Goal: Task Accomplishment & Management: Manage account settings

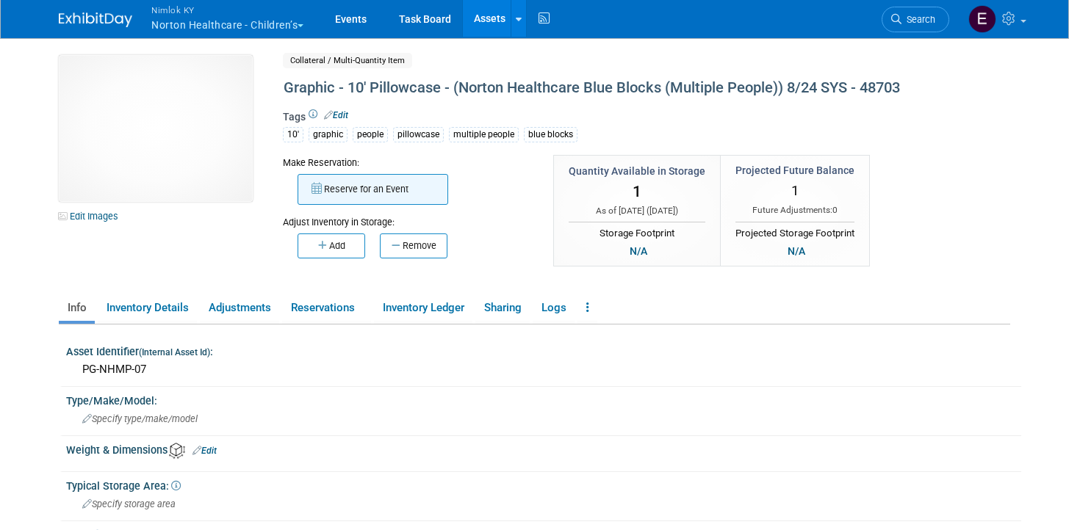
click at [398, 190] on button "Reserve for an Event" at bounding box center [372, 189] width 151 height 31
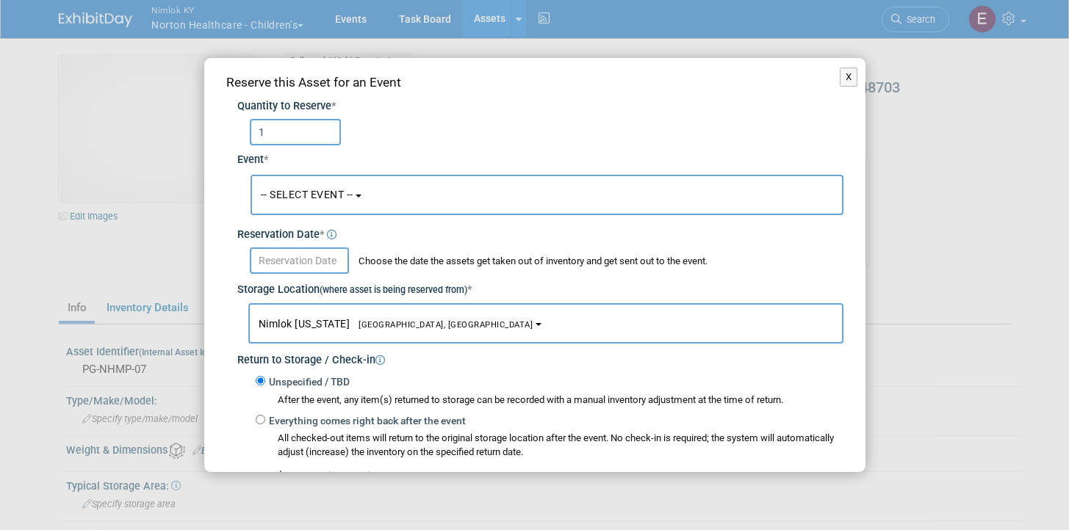
type input "1"
click at [463, 192] on button "-- SELECT EVENT --" at bounding box center [546, 195] width 593 height 40
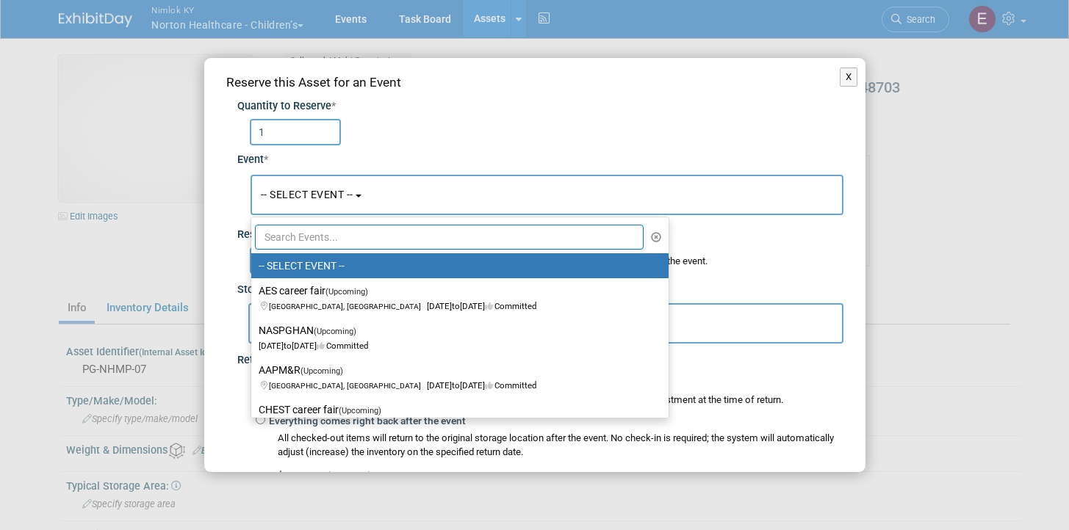
click at [495, 134] on div "1" at bounding box center [546, 132] width 593 height 26
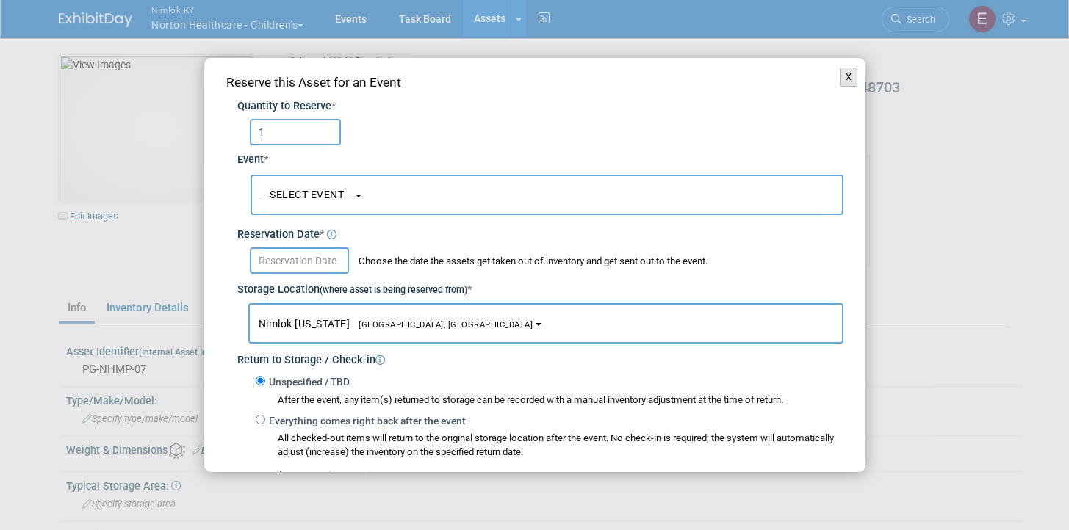
click at [839, 76] on button "X" at bounding box center [848, 77] width 18 height 19
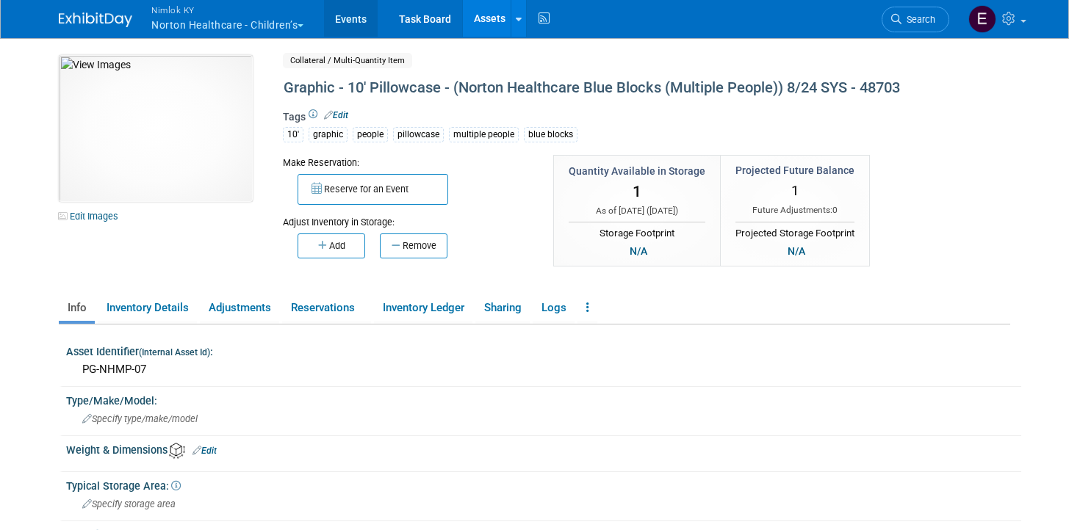
click at [361, 19] on link "Events" at bounding box center [351, 18] width 54 height 37
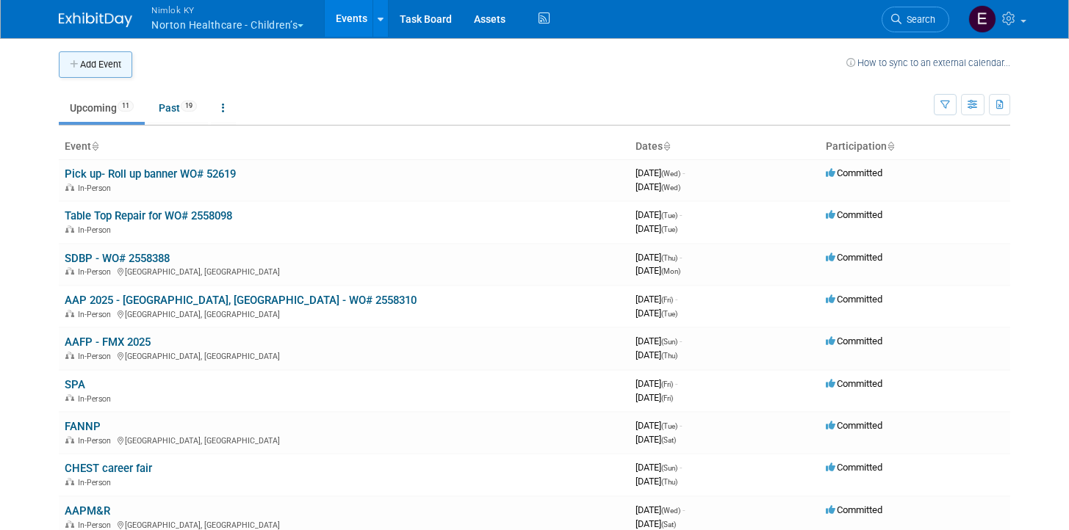
click at [110, 62] on button "Add Event" at bounding box center [95, 64] width 73 height 26
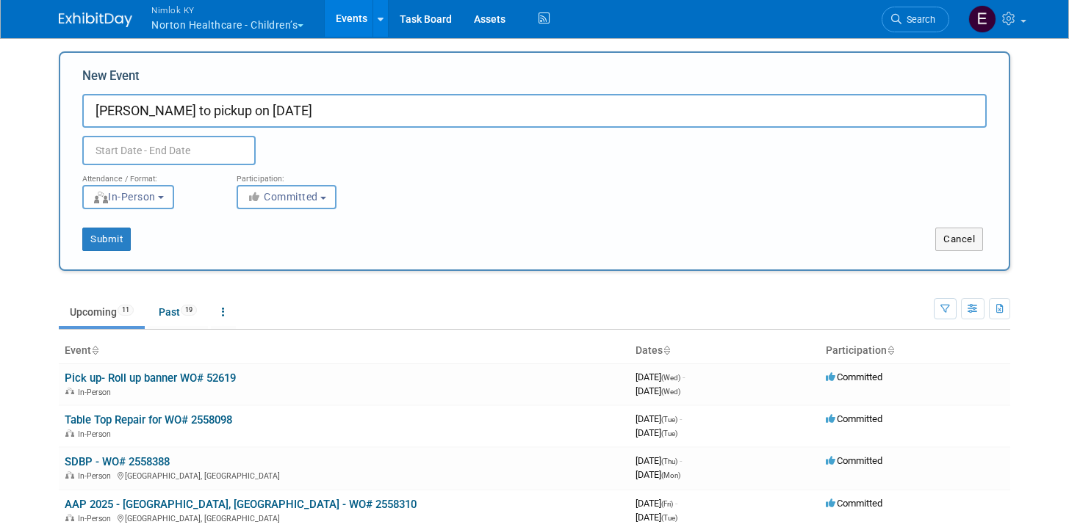
type input "[PERSON_NAME] to pickup on [DATE]"
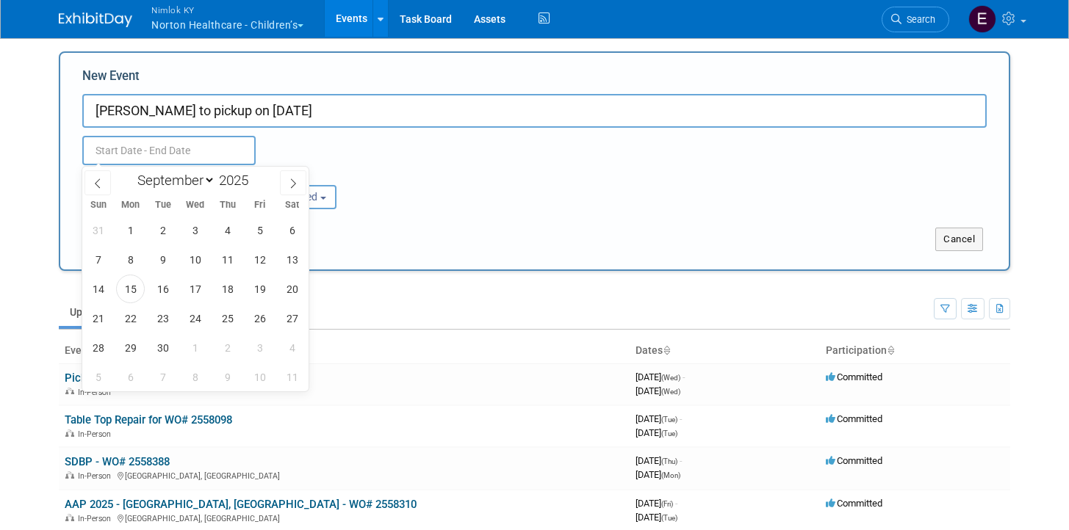
click at [137, 142] on input "text" at bounding box center [168, 150] width 173 height 29
click at [128, 283] on span "15" at bounding box center [130, 289] width 29 height 29
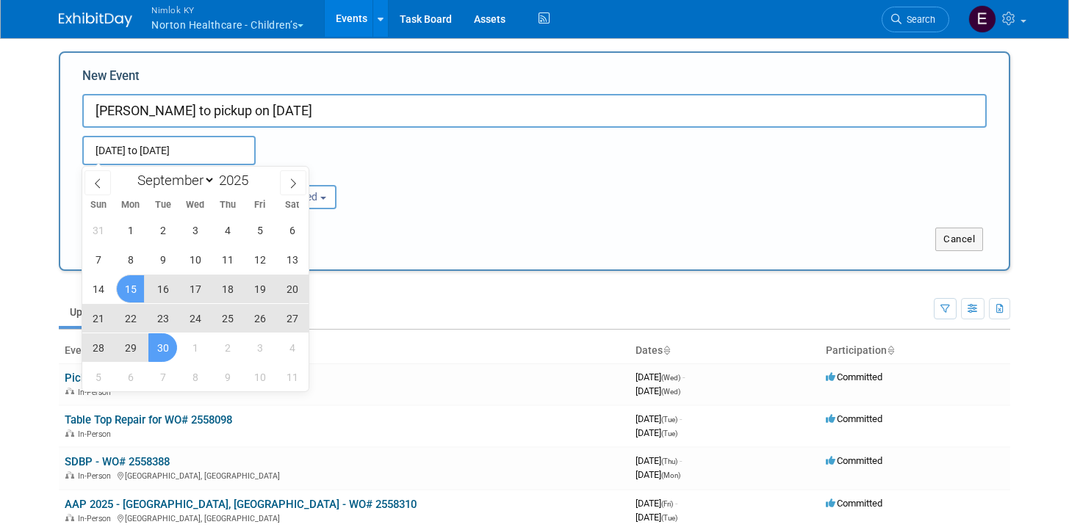
click at [165, 343] on span "30" at bounding box center [162, 347] width 29 height 29
type input "[DATE] to [DATE]"
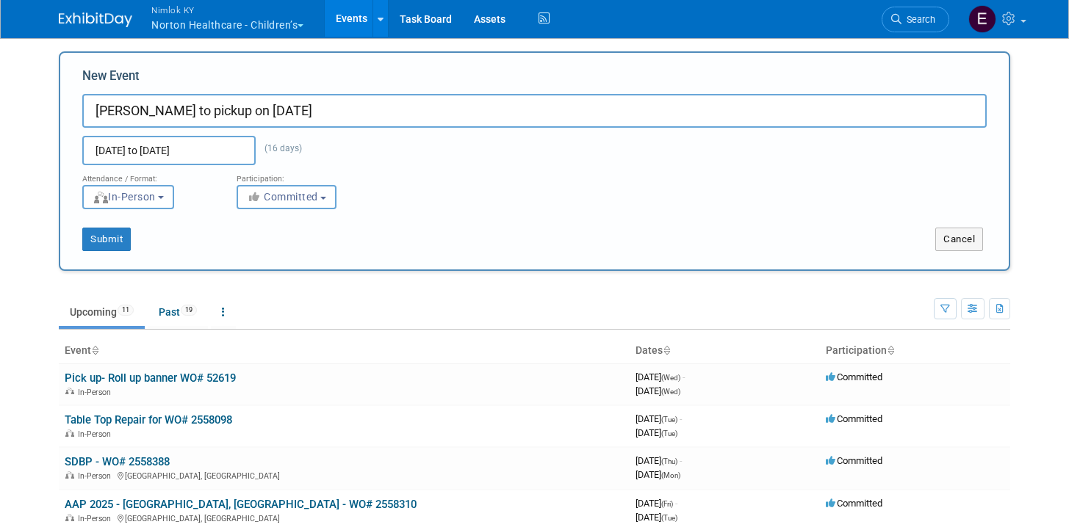
click at [463, 230] on div "Submit Cancel" at bounding box center [534, 240] width 948 height 24
click at [104, 249] on button "Submit" at bounding box center [106, 240] width 48 height 24
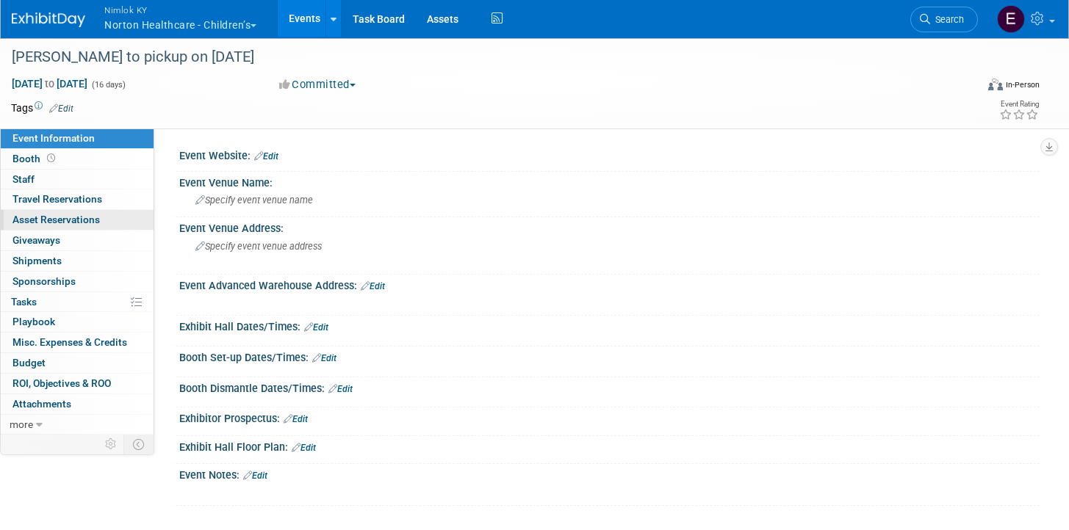
click at [73, 216] on span "Asset Reservations 0" at bounding box center [55, 220] width 87 height 12
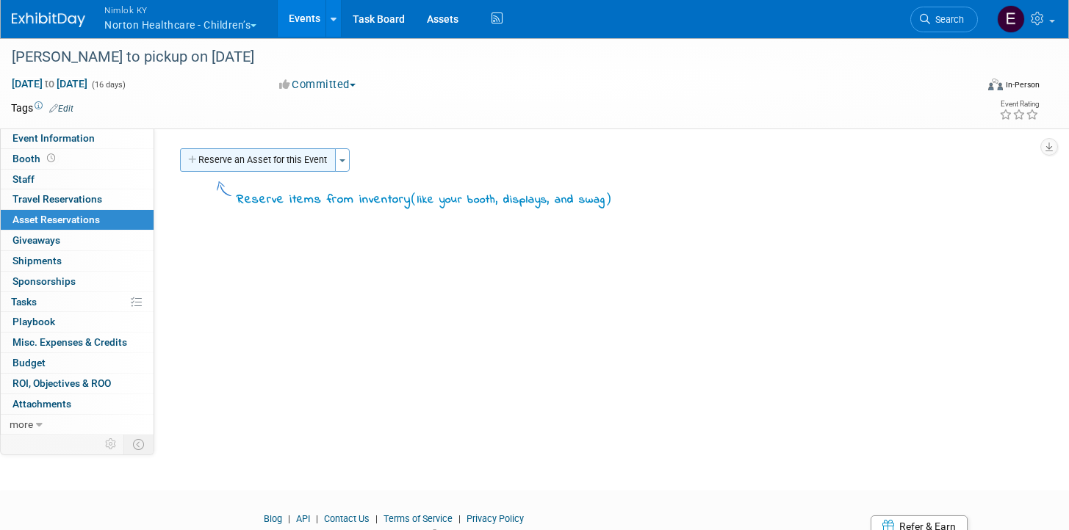
click at [238, 167] on button "Reserve an Asset for this Event" at bounding box center [258, 160] width 156 height 24
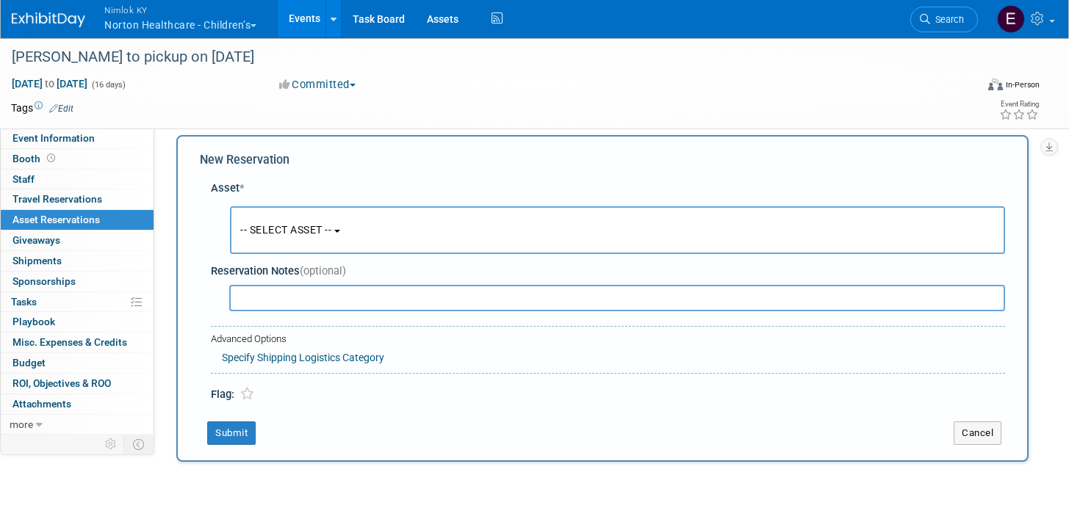
scroll to position [14, 0]
click at [360, 206] on button "-- SELECT ASSET --" at bounding box center [617, 230] width 775 height 48
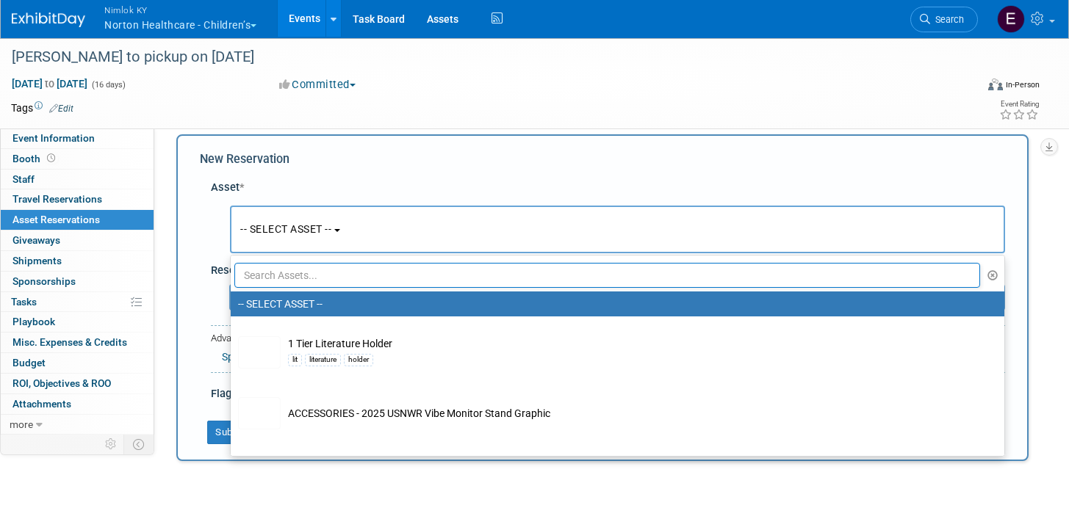
click at [338, 278] on input "text" at bounding box center [606, 275] width 745 height 25
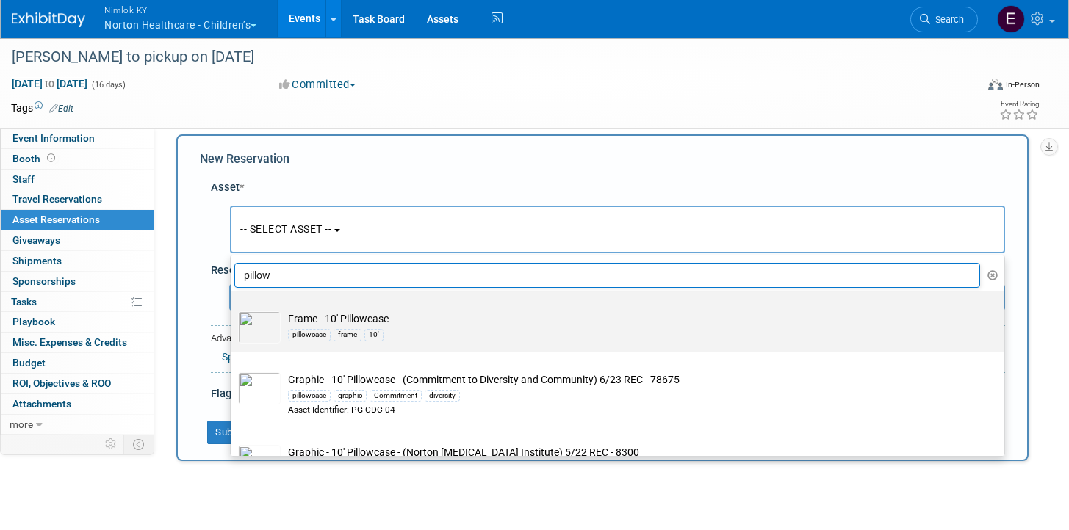
type input "pillow"
click at [452, 328] on div "pillowcase frame 10'" at bounding box center [631, 334] width 687 height 17
click at [233, 309] on input "Frame - 10' Pillowcase pillowcase frame 10'" at bounding box center [228, 305] width 10 height 10
select select "10721169"
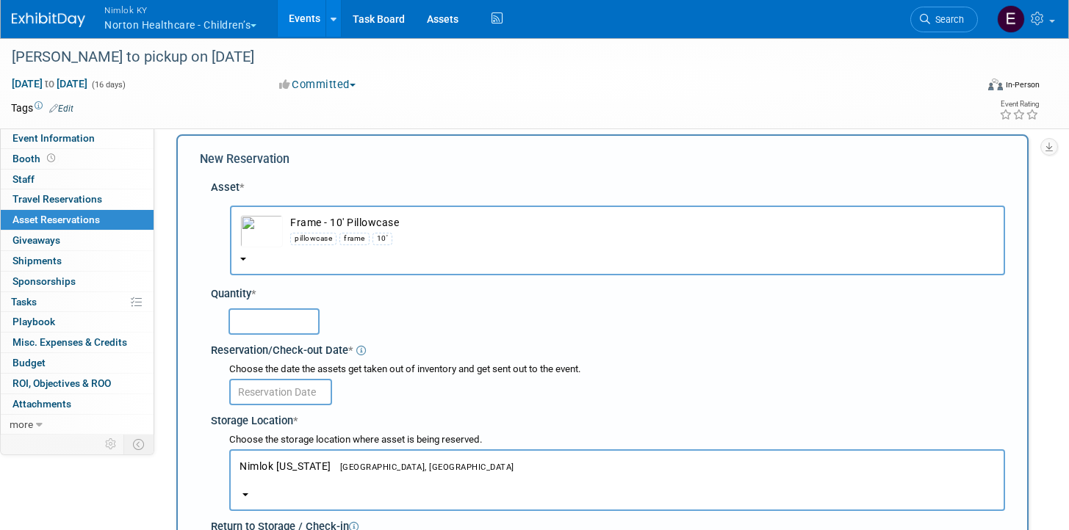
click at [267, 330] on input "text" at bounding box center [273, 321] width 91 height 26
type input "2"
click at [387, 340] on div "Reservation/Check-out Date *" at bounding box center [608, 349] width 794 height 20
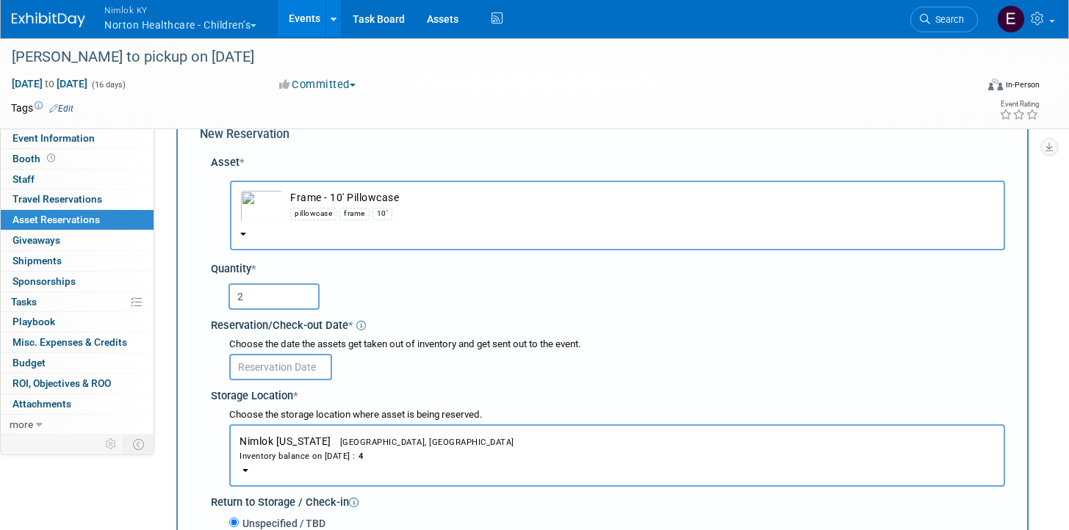
scroll to position [40, 0]
click at [317, 366] on input "text" at bounding box center [280, 366] width 103 height 26
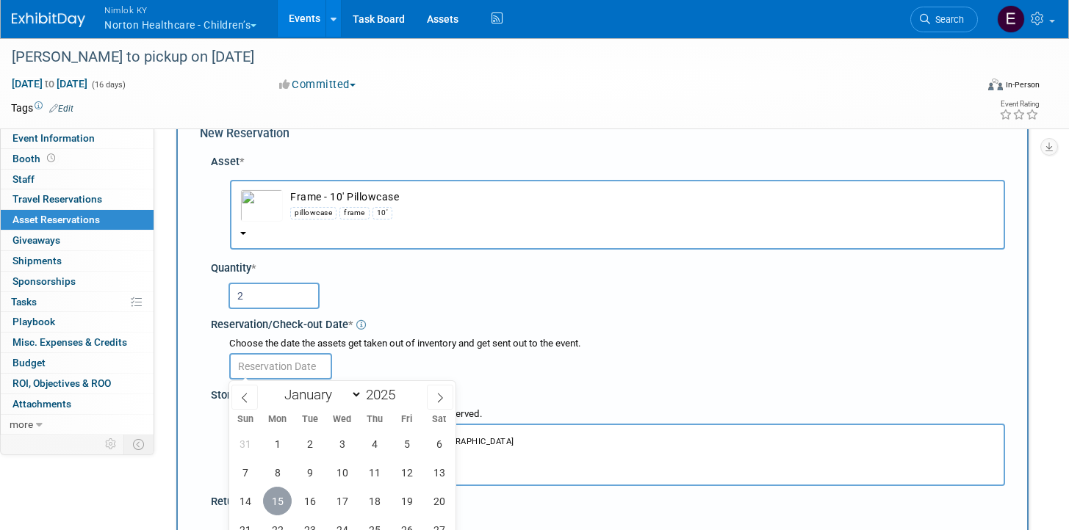
click at [272, 493] on span "15" at bounding box center [277, 501] width 29 height 29
type input "[DATE]"
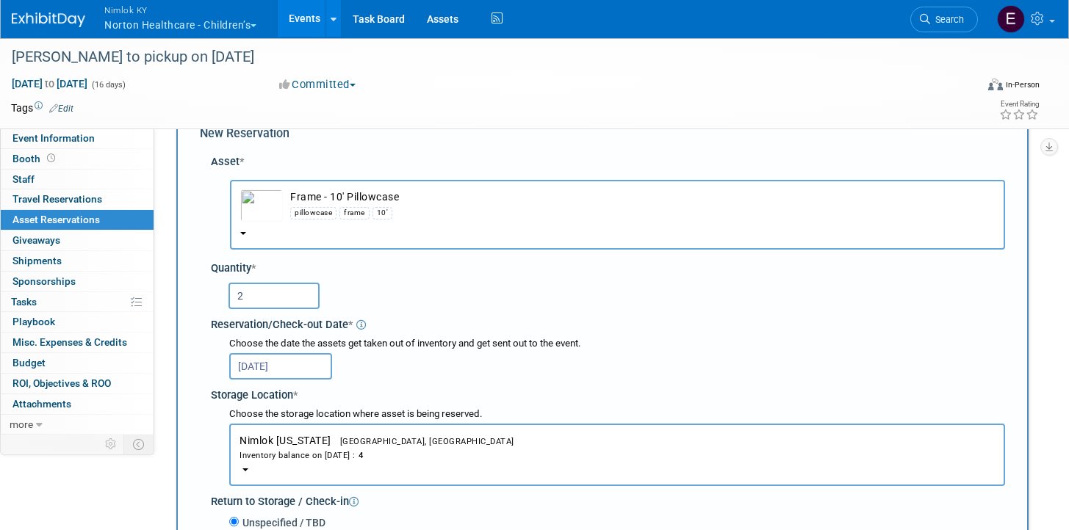
drag, startPoint x: 456, startPoint y: 333, endPoint x: 463, endPoint y: 326, distance: 9.9
click at [458, 330] on div "Quantity * 2 Reservation/Check-out Date * [DATE] *" at bounding box center [608, 428] width 794 height 350
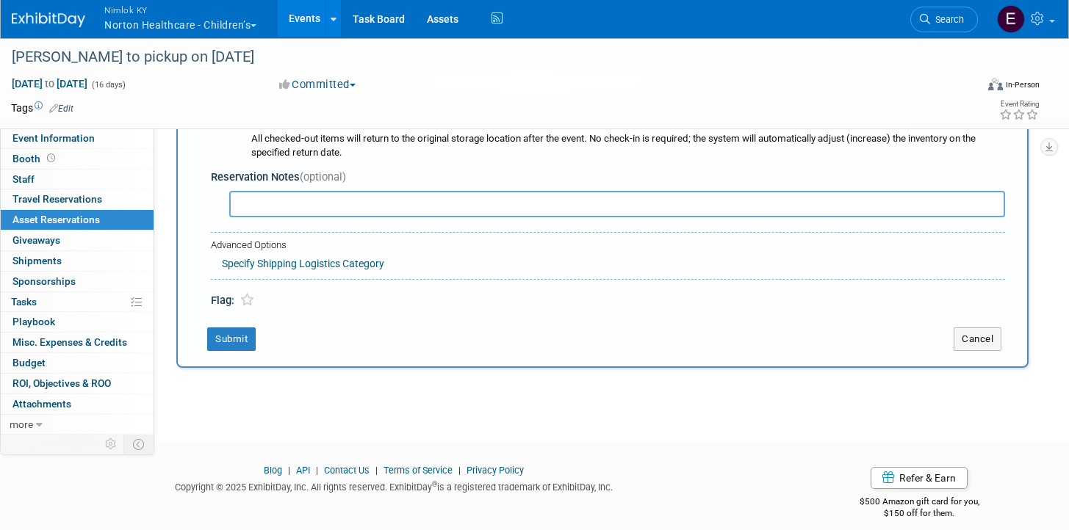
scroll to position [494, 0]
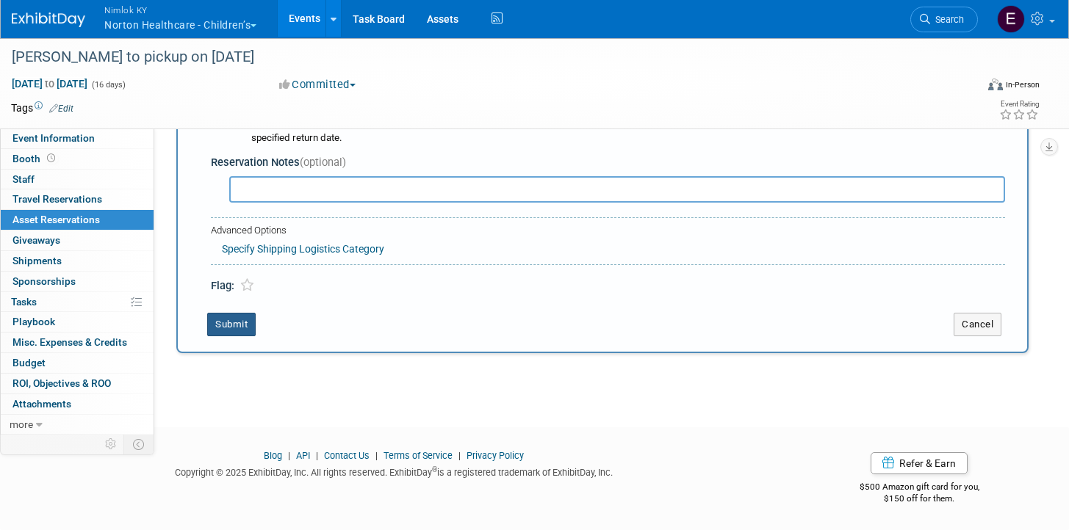
click at [229, 325] on button "Submit" at bounding box center [231, 325] width 48 height 24
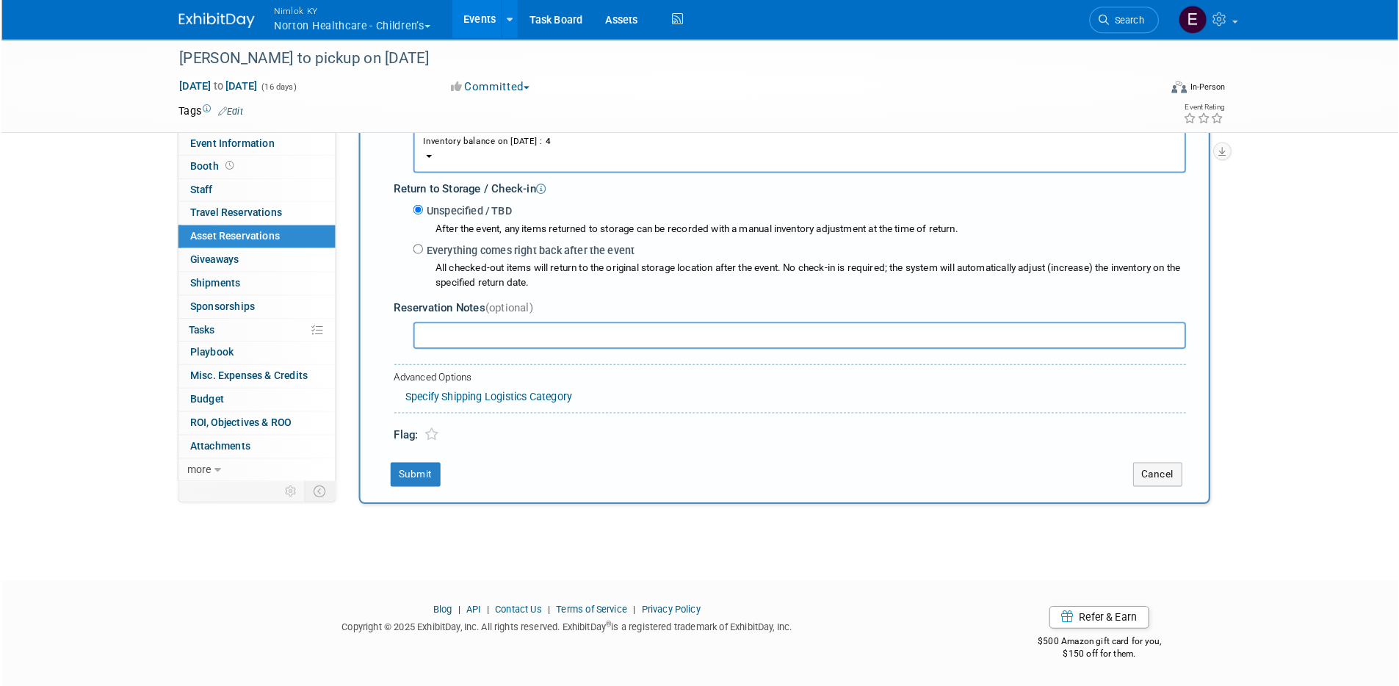
scroll to position [12, 0]
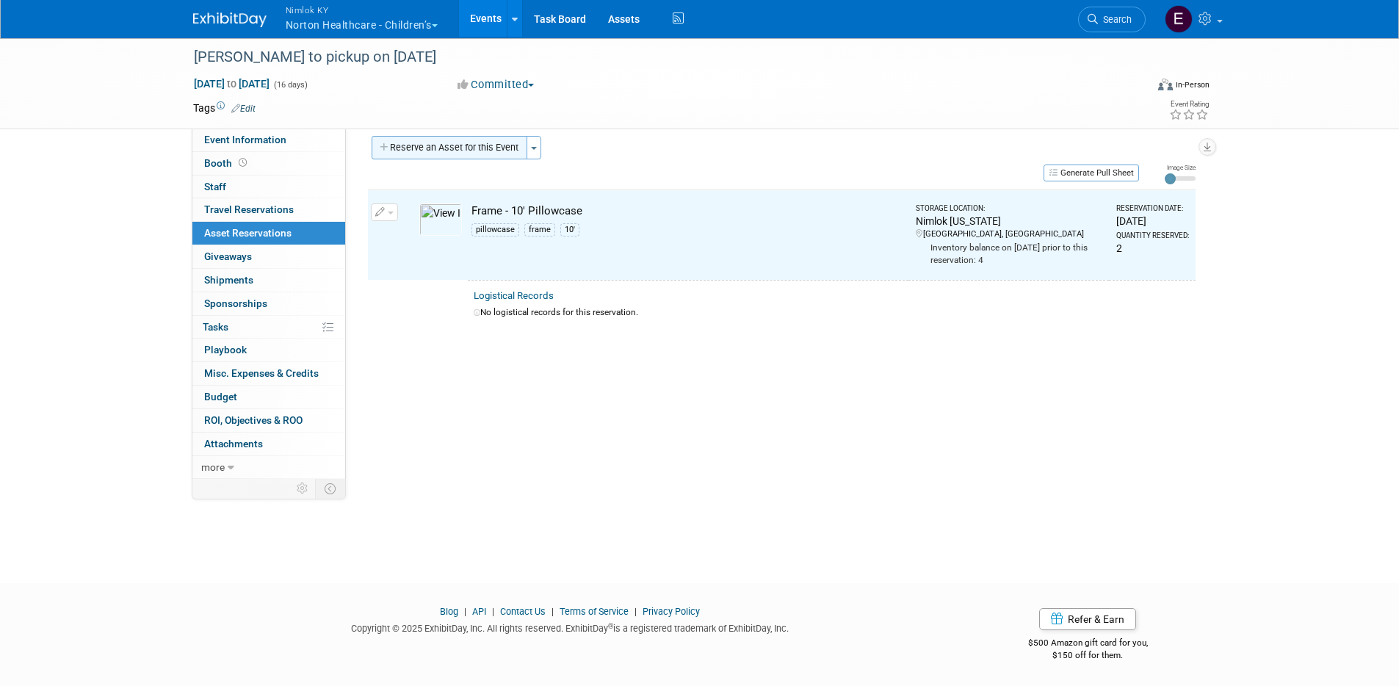
click at [512, 150] on button "Reserve an Asset for this Event" at bounding box center [450, 148] width 156 height 24
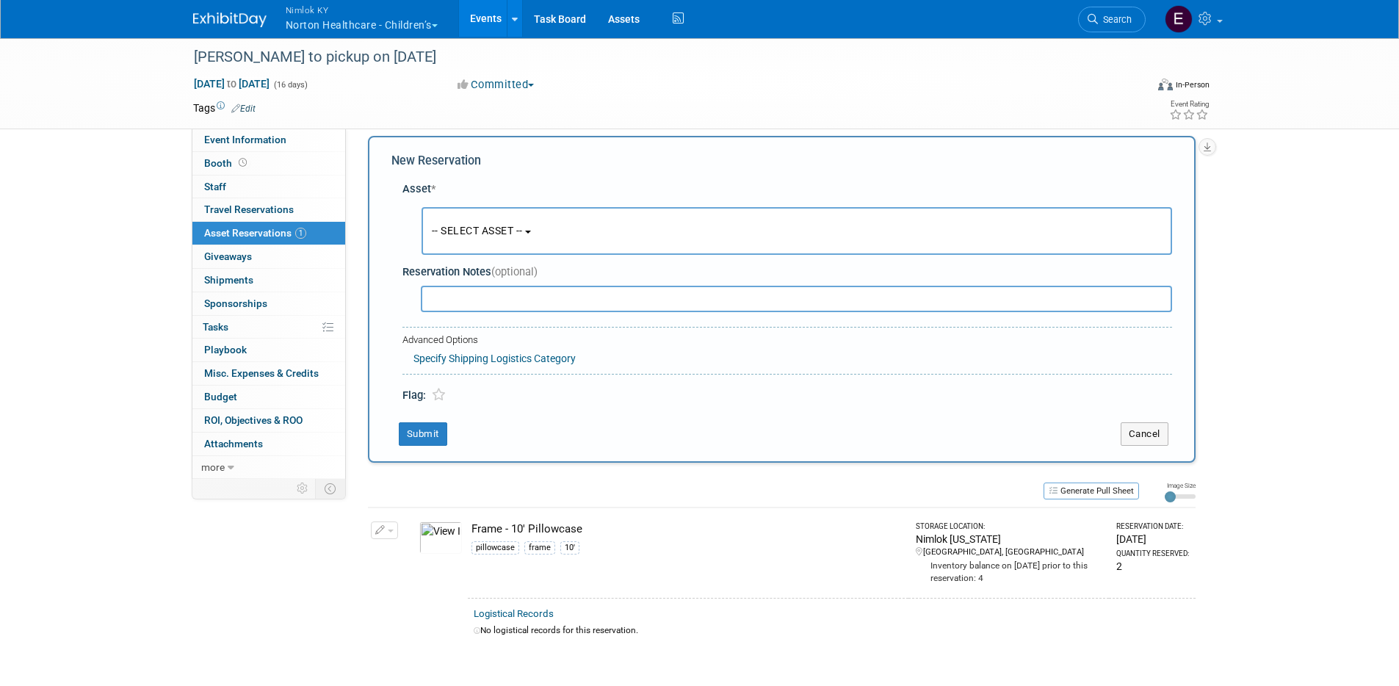
scroll to position [14, 0]
click at [564, 231] on button "-- SELECT ASSET --" at bounding box center [797, 230] width 751 height 48
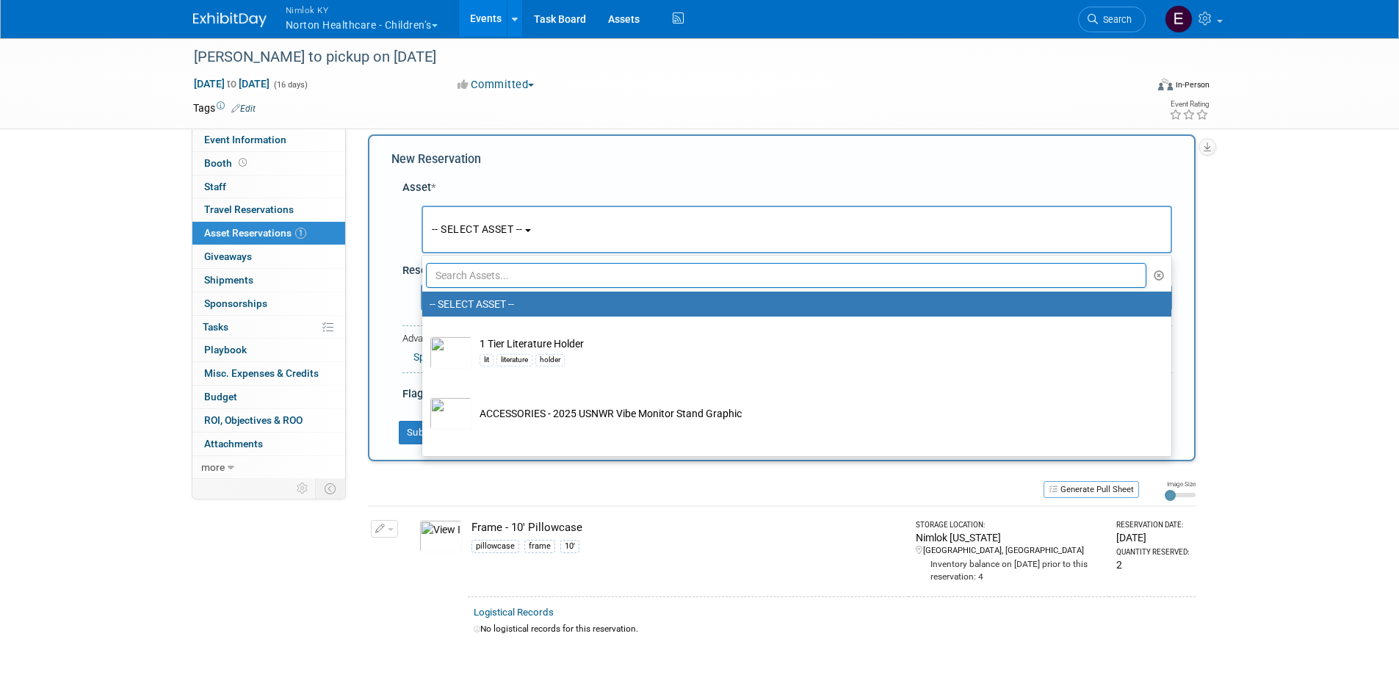
click at [541, 270] on input "text" at bounding box center [786, 275] width 721 height 25
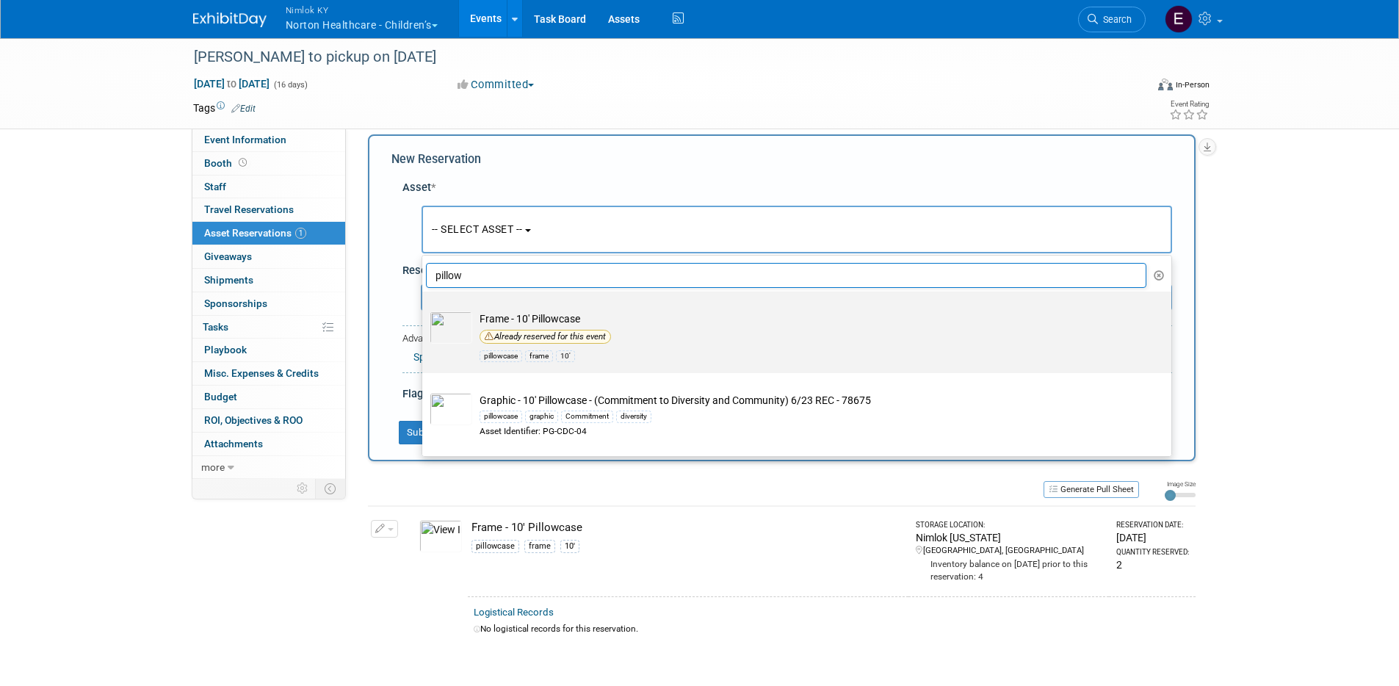
type input "pillow"
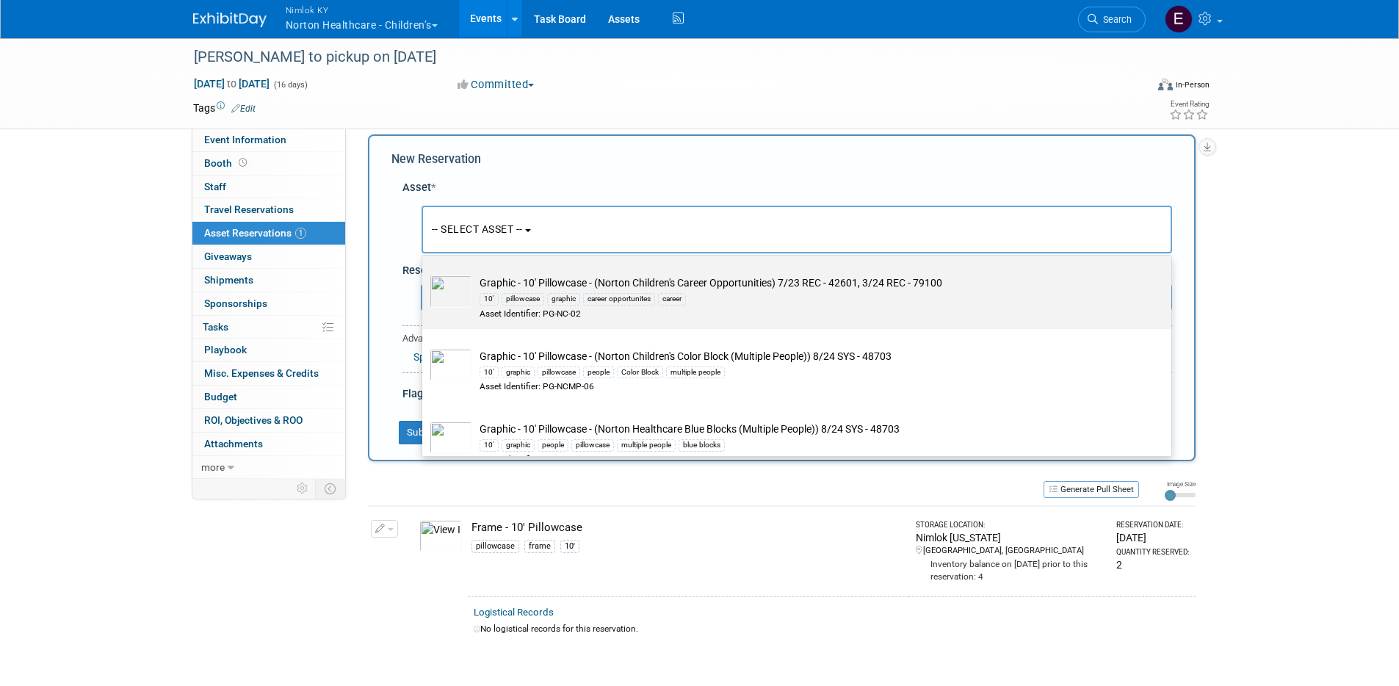
scroll to position [361, 0]
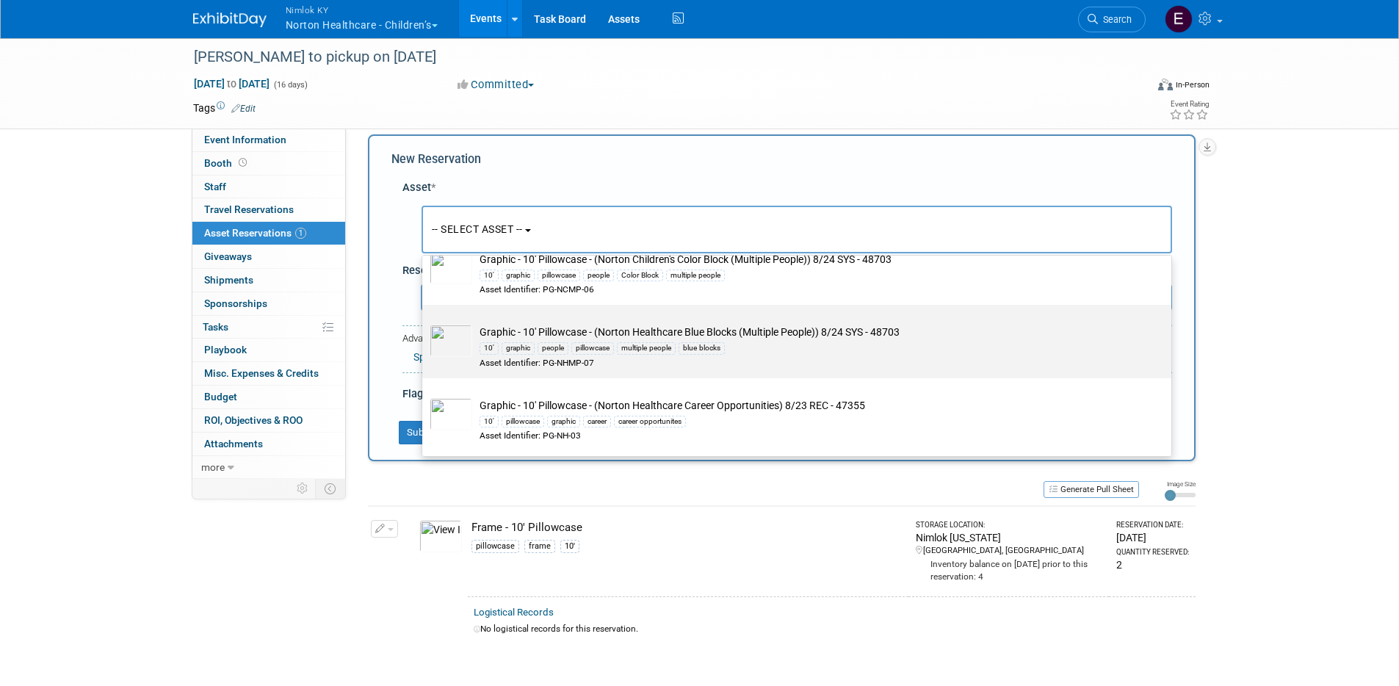
click at [845, 350] on div "10' graphic people pillowcase multiple people blue blocks" at bounding box center [811, 347] width 662 height 17
click at [424, 322] on input "Graphic - 10' Pillowcase - (Norton Healthcare Blue Blocks (Multiple People)) 8/…" at bounding box center [420, 318] width 10 height 10
select select "10721590"
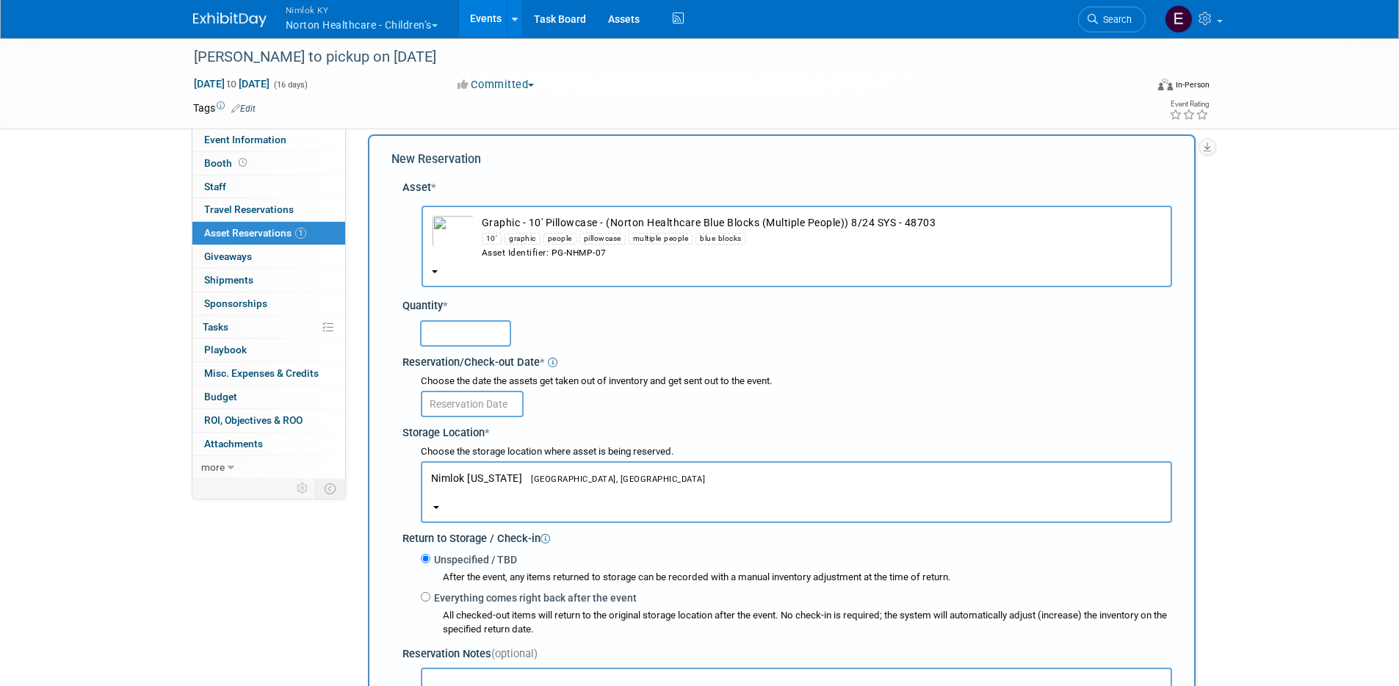
click at [496, 339] on input "text" at bounding box center [465, 333] width 91 height 26
type input "1"
click at [487, 400] on input "text" at bounding box center [472, 404] width 103 height 26
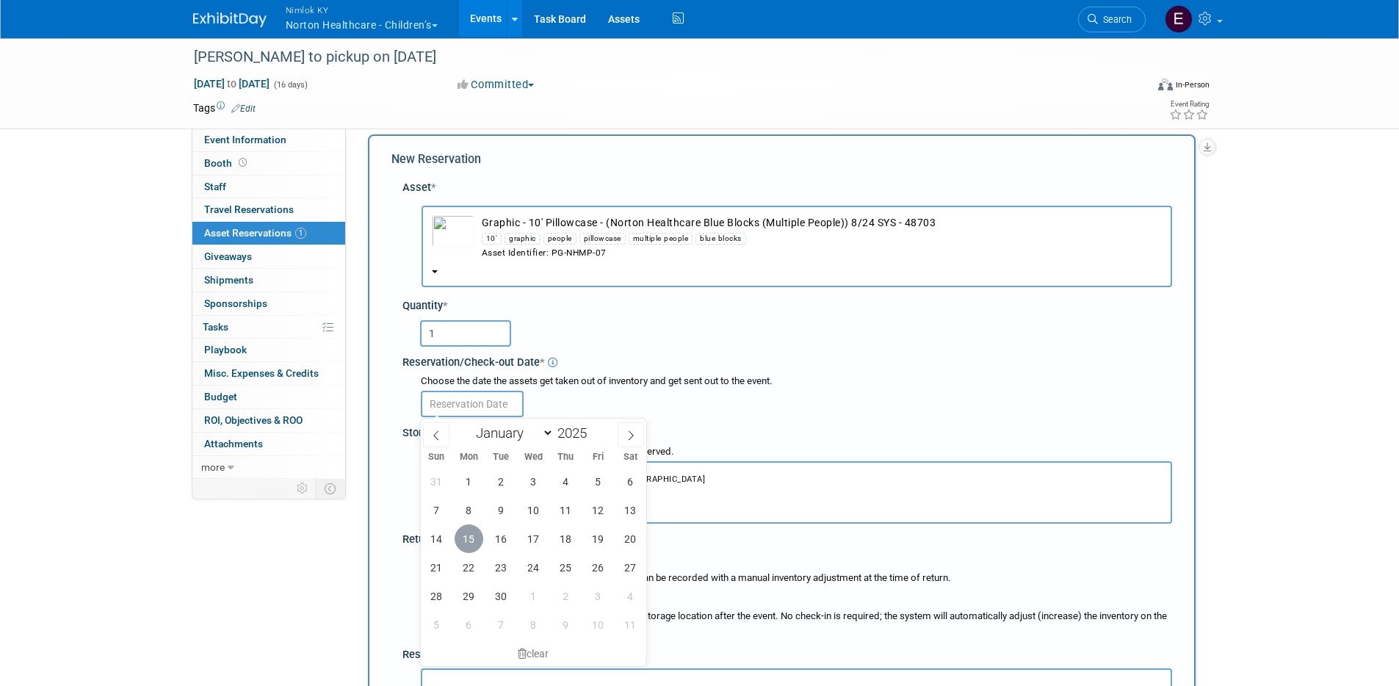
click at [466, 530] on span "15" at bounding box center [469, 538] width 29 height 29
type input "[DATE]"
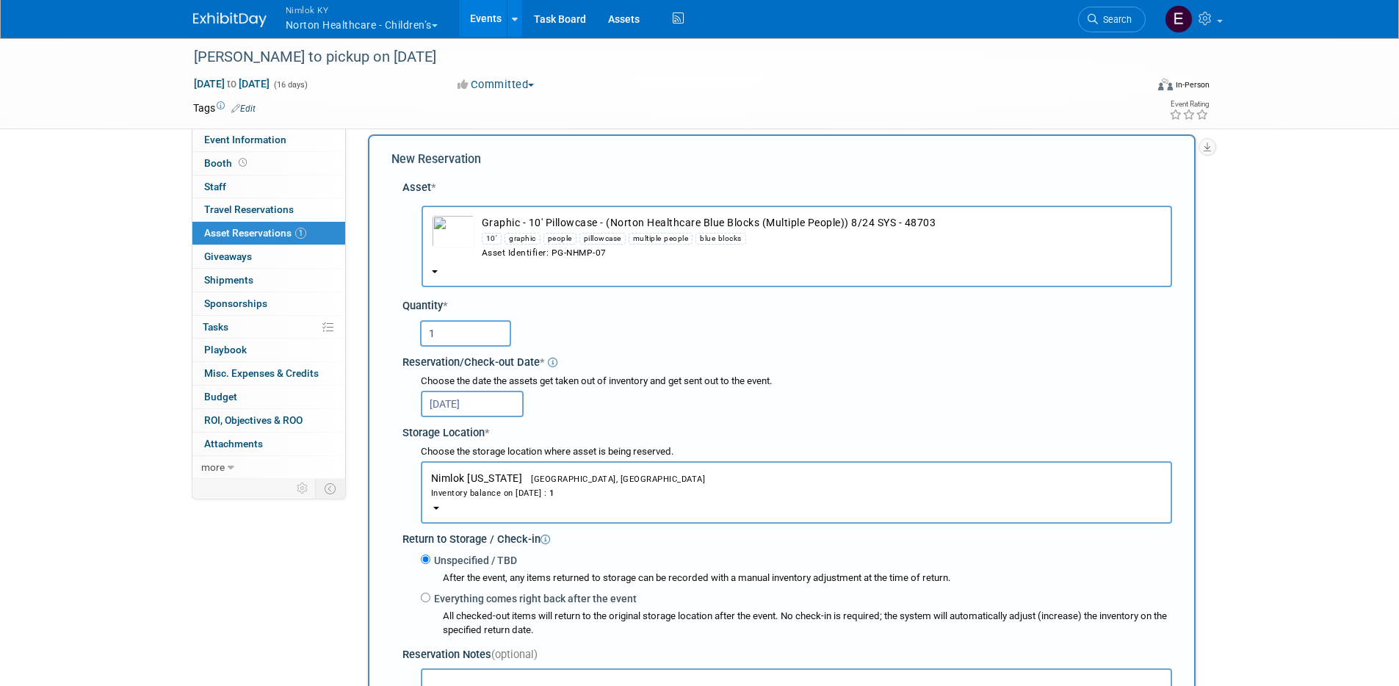
click at [867, 347] on div "1" at bounding box center [790, 333] width 765 height 35
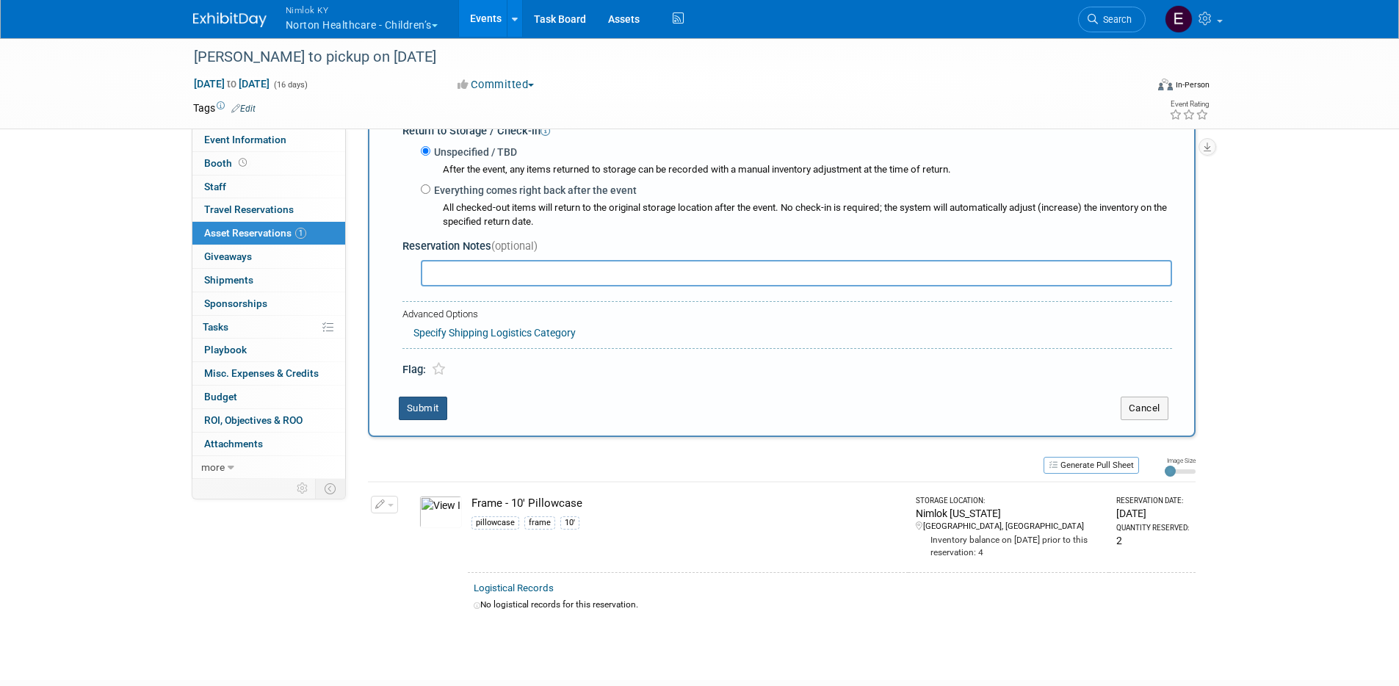
click at [442, 406] on button "Submit" at bounding box center [423, 409] width 48 height 24
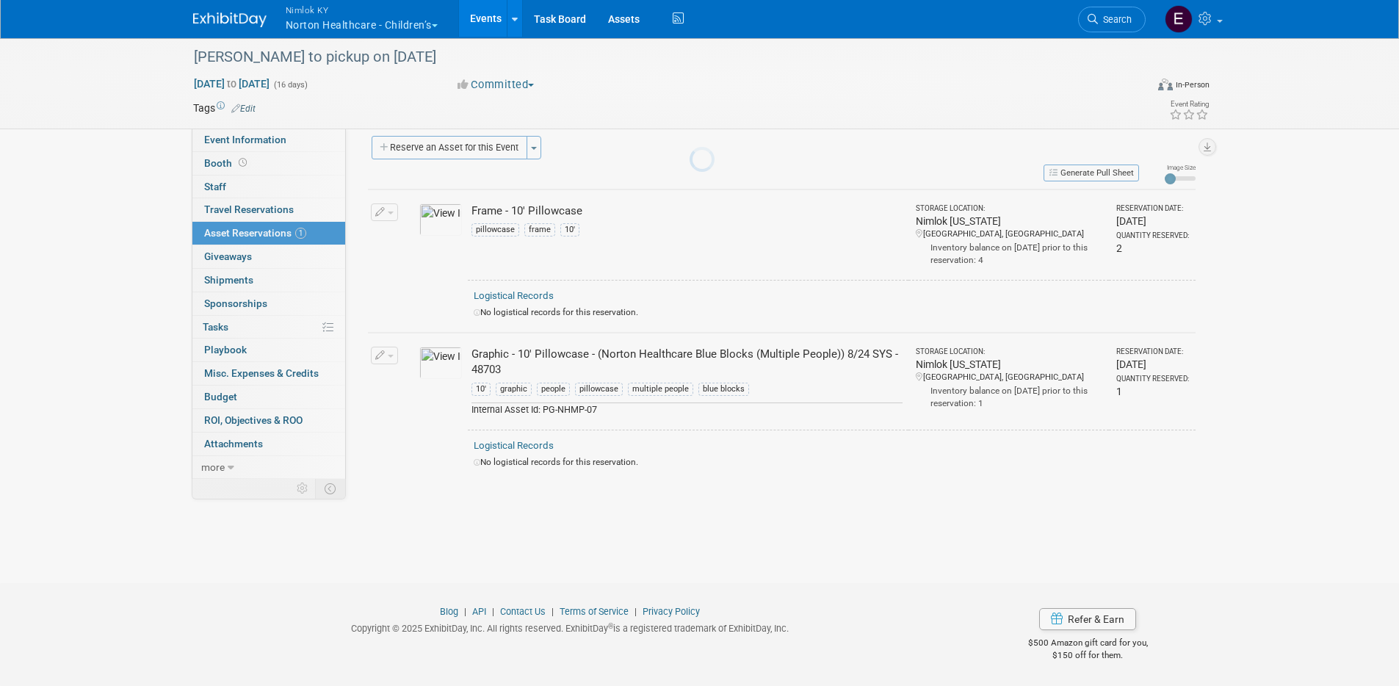
scroll to position [12, 0]
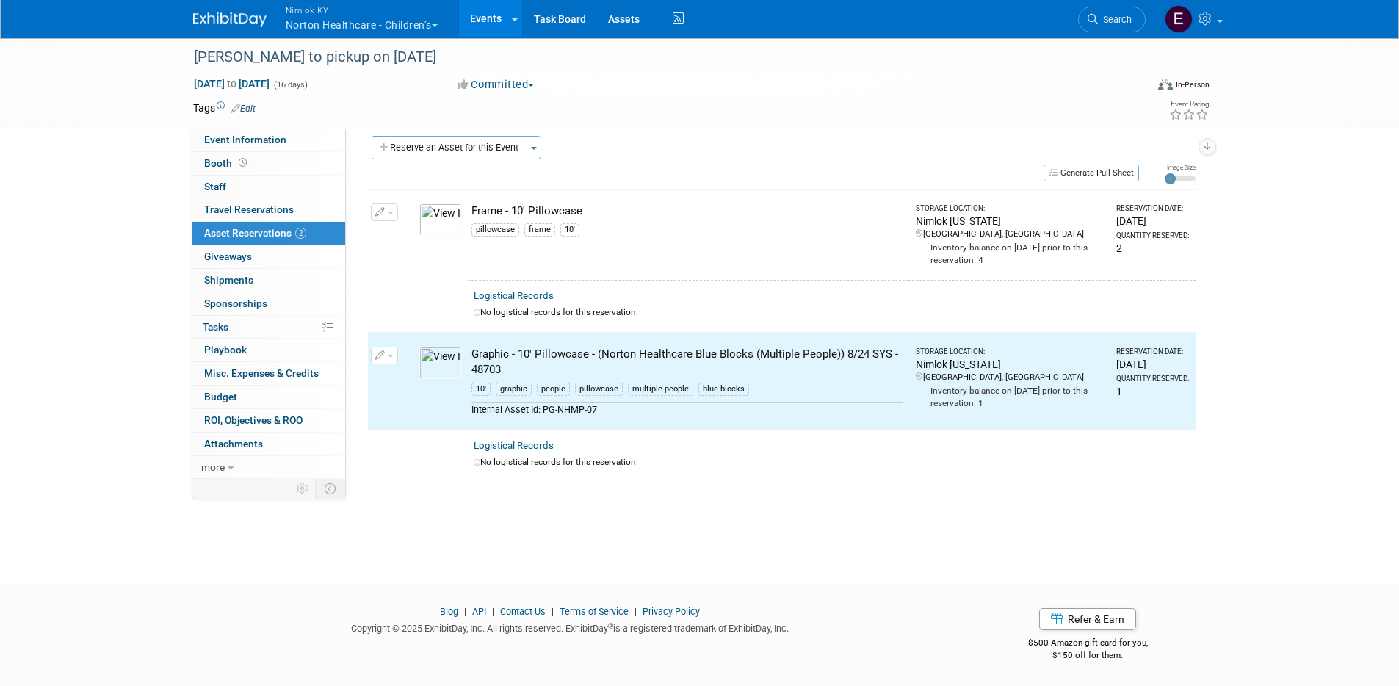
click at [430, 367] on img at bounding box center [440, 363] width 43 height 32
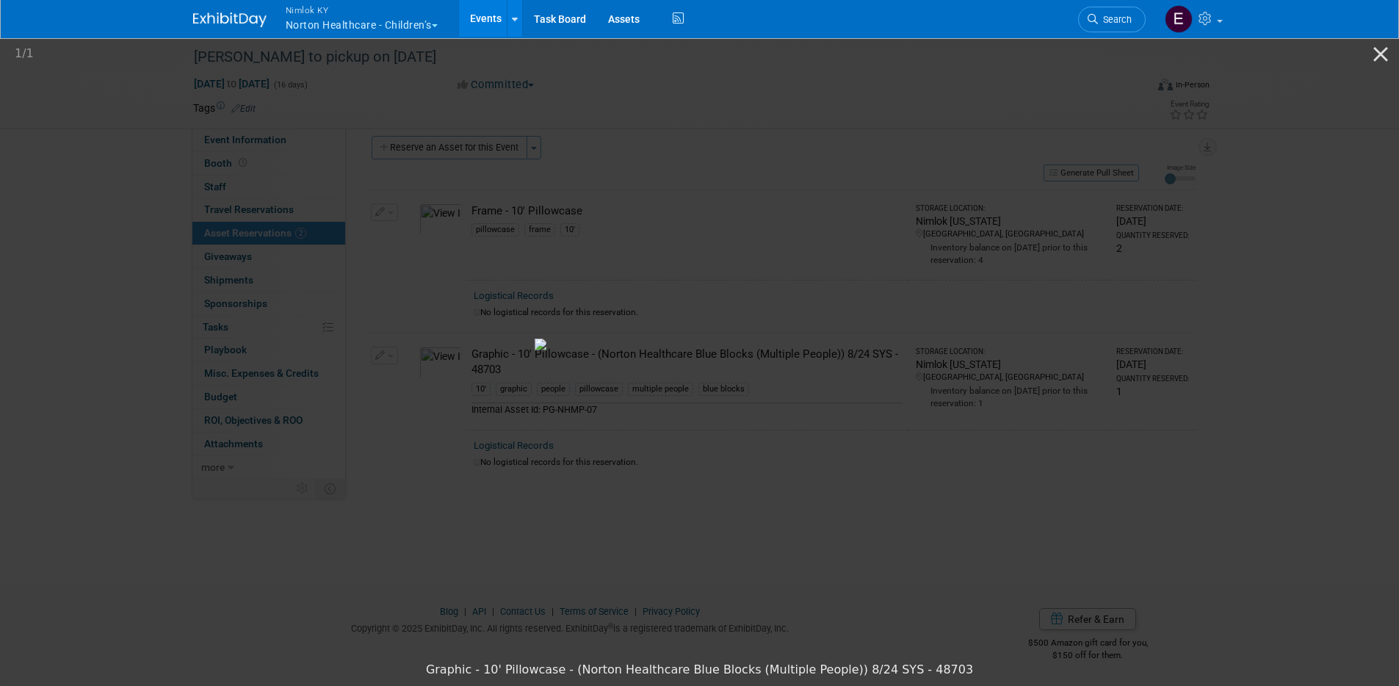
click at [160, 278] on picture at bounding box center [699, 345] width 1399 height 620
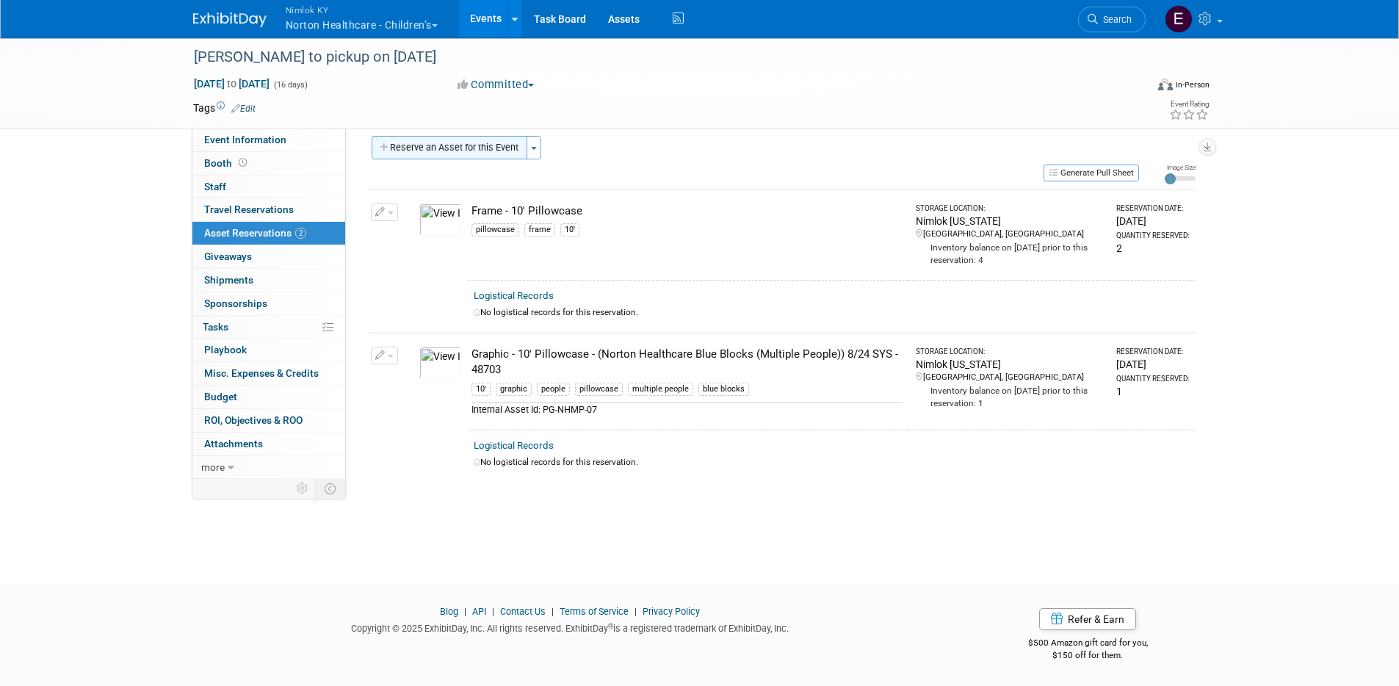
click at [495, 146] on button "Reserve an Asset for this Event" at bounding box center [450, 148] width 156 height 24
click at [0, 0] on div at bounding box center [0, 0] width 0 height 0
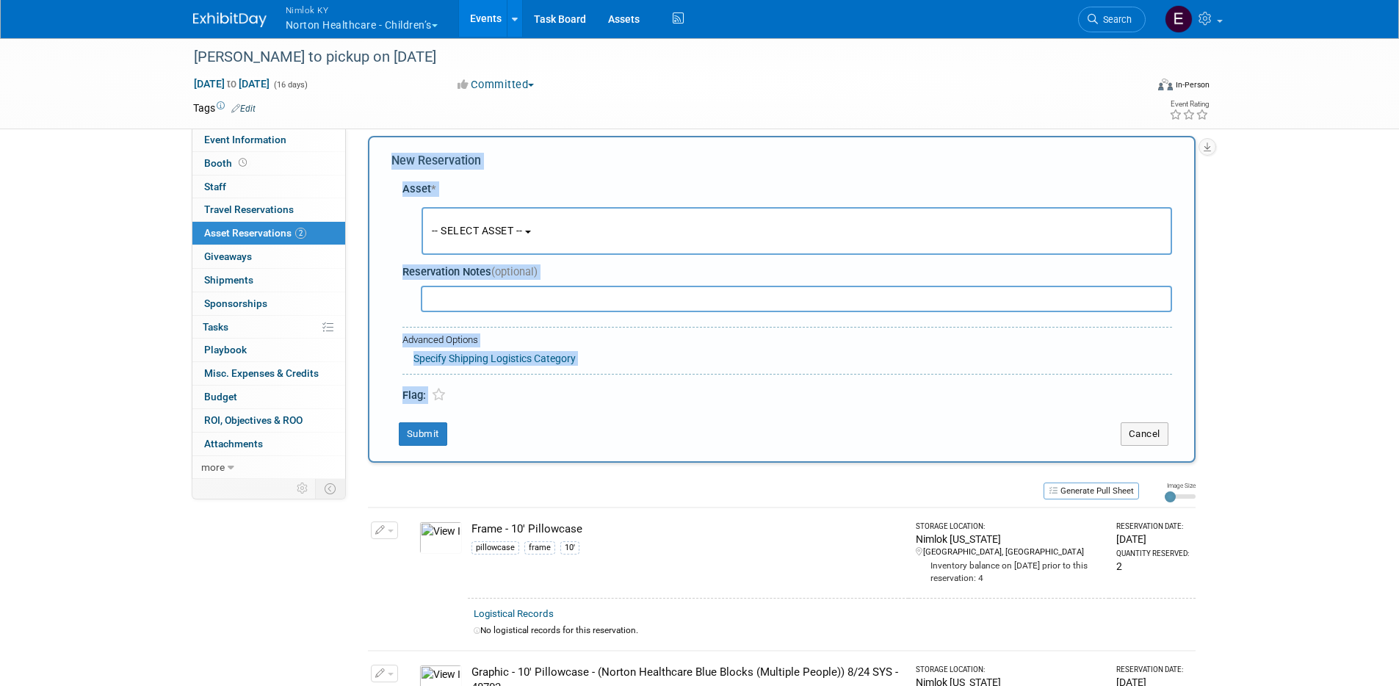
scroll to position [14, 0]
click at [488, 236] on button "-- SELECT ASSET --" at bounding box center [797, 230] width 751 height 48
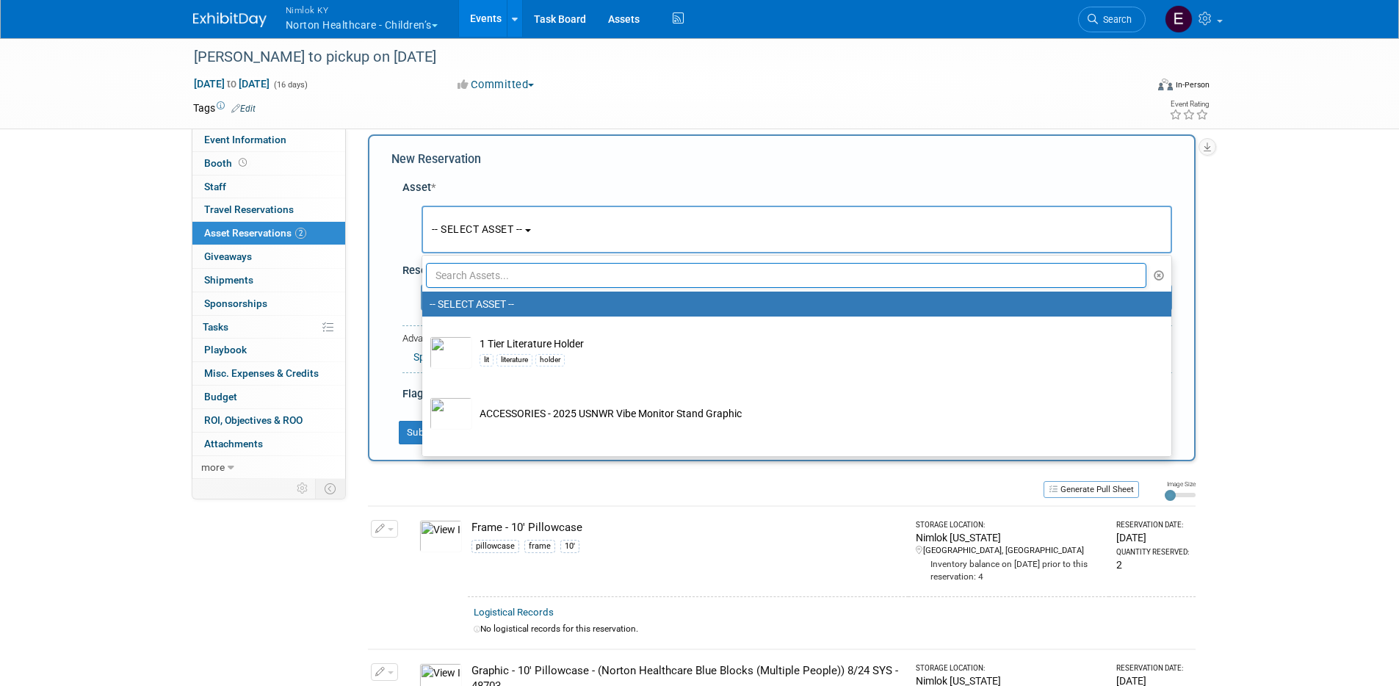
click at [483, 279] on input "text" at bounding box center [786, 275] width 721 height 25
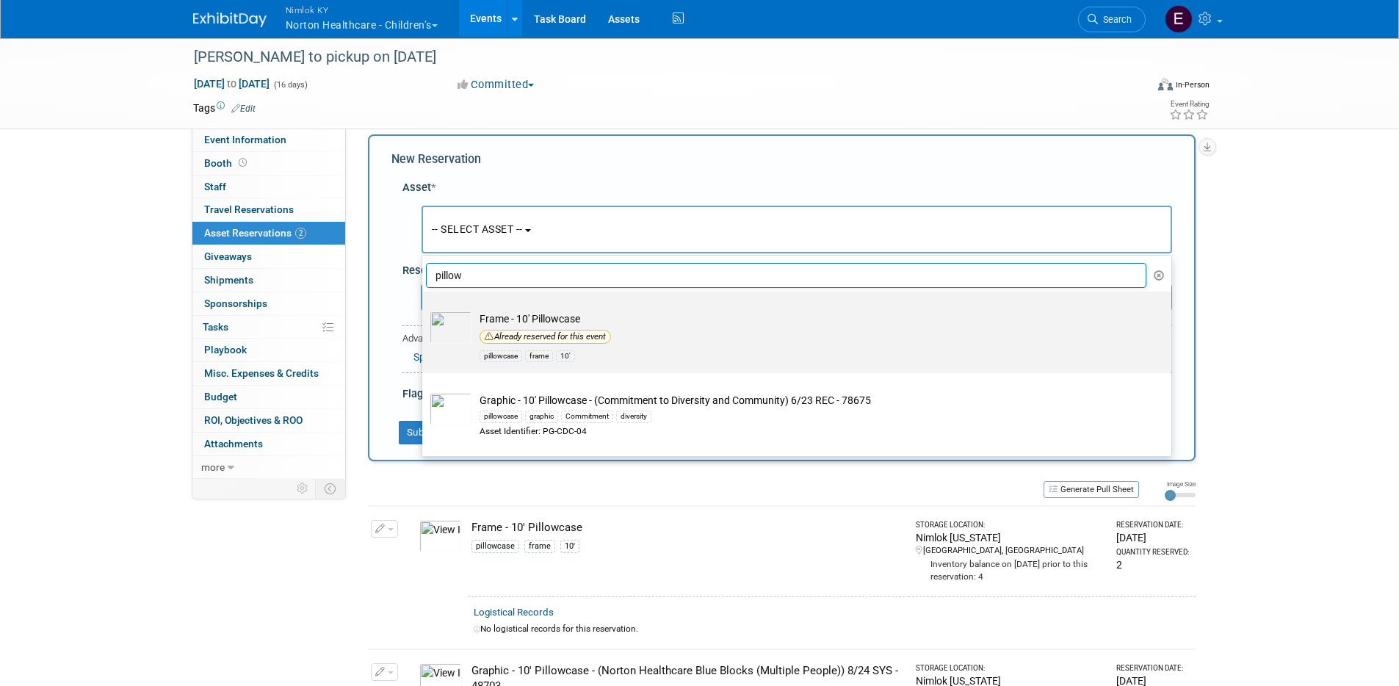
type input "pillow"
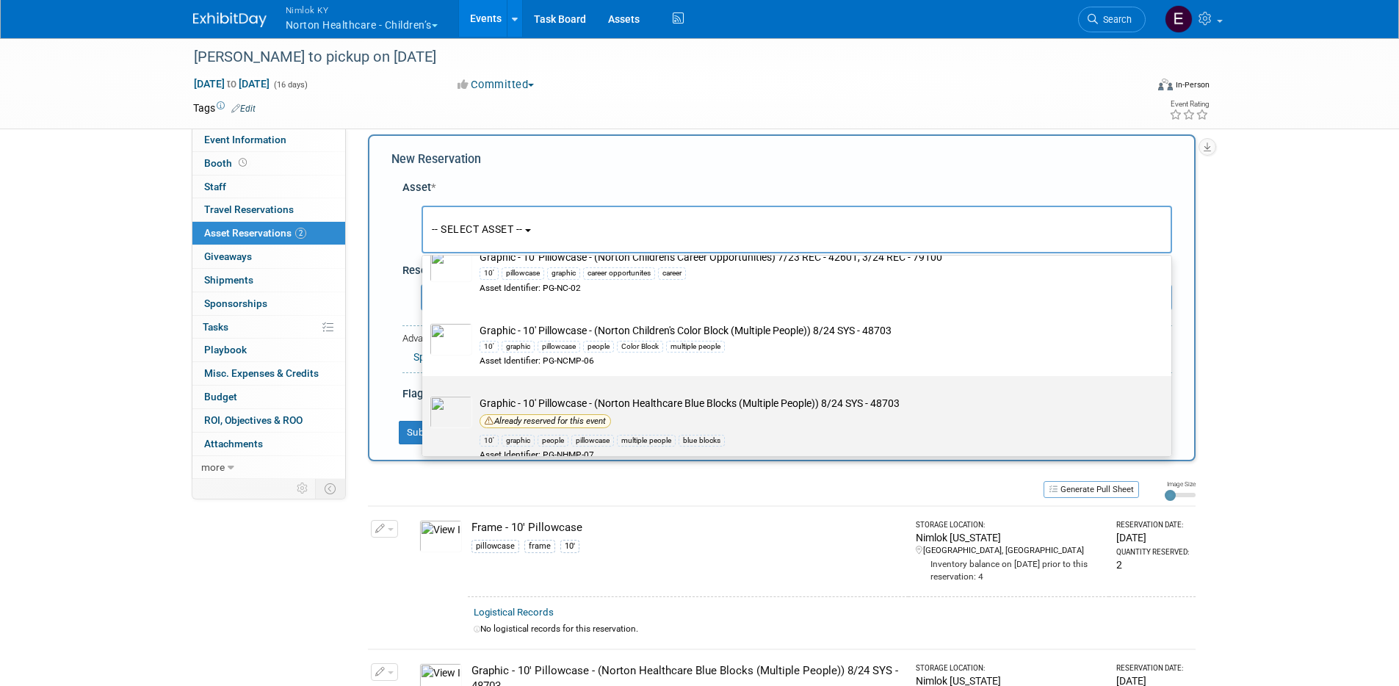
scroll to position [271, 0]
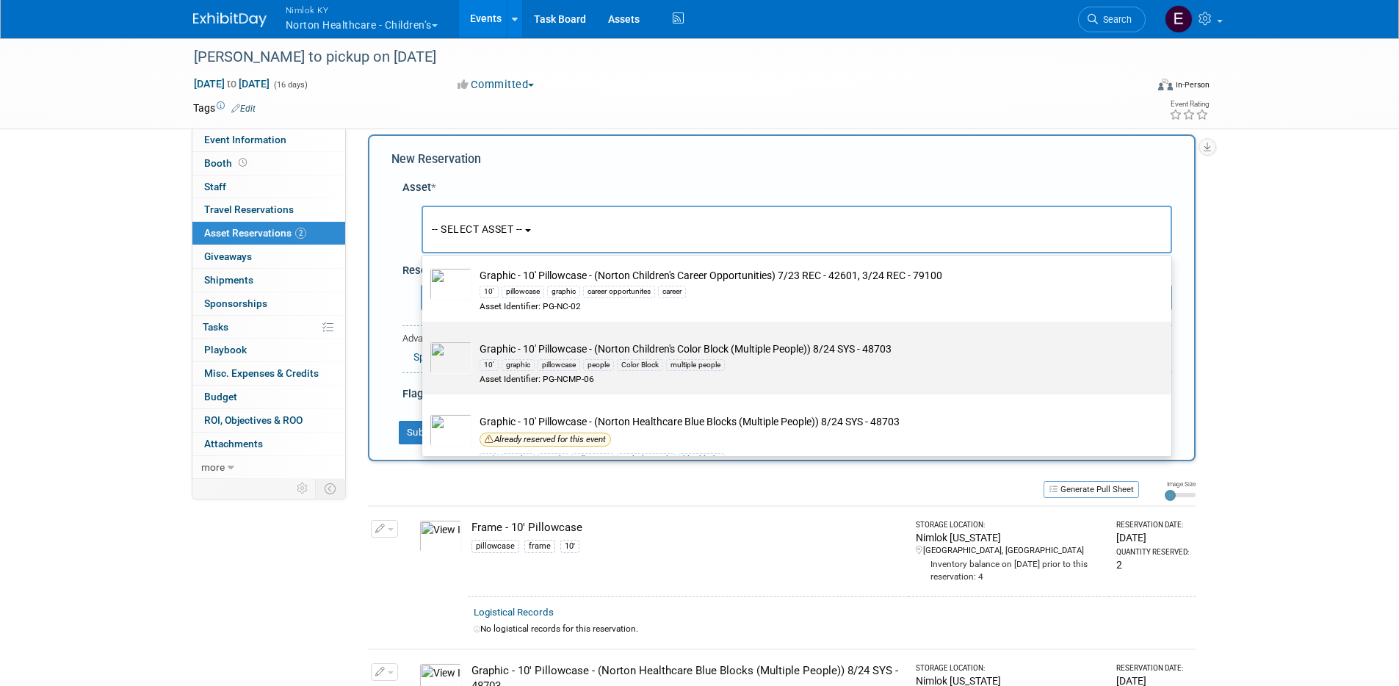
click at [742, 342] on td "Graphic - 10' Pillowcase - (Norton Children's Color Block (Multiple People)) 8/…" at bounding box center [807, 364] width 670 height 44
click at [424, 339] on input "Graphic - 10' Pillowcase - (Norton Children's Color Block (Multiple People)) 8/…" at bounding box center [420, 335] width 10 height 10
select select "10721589"
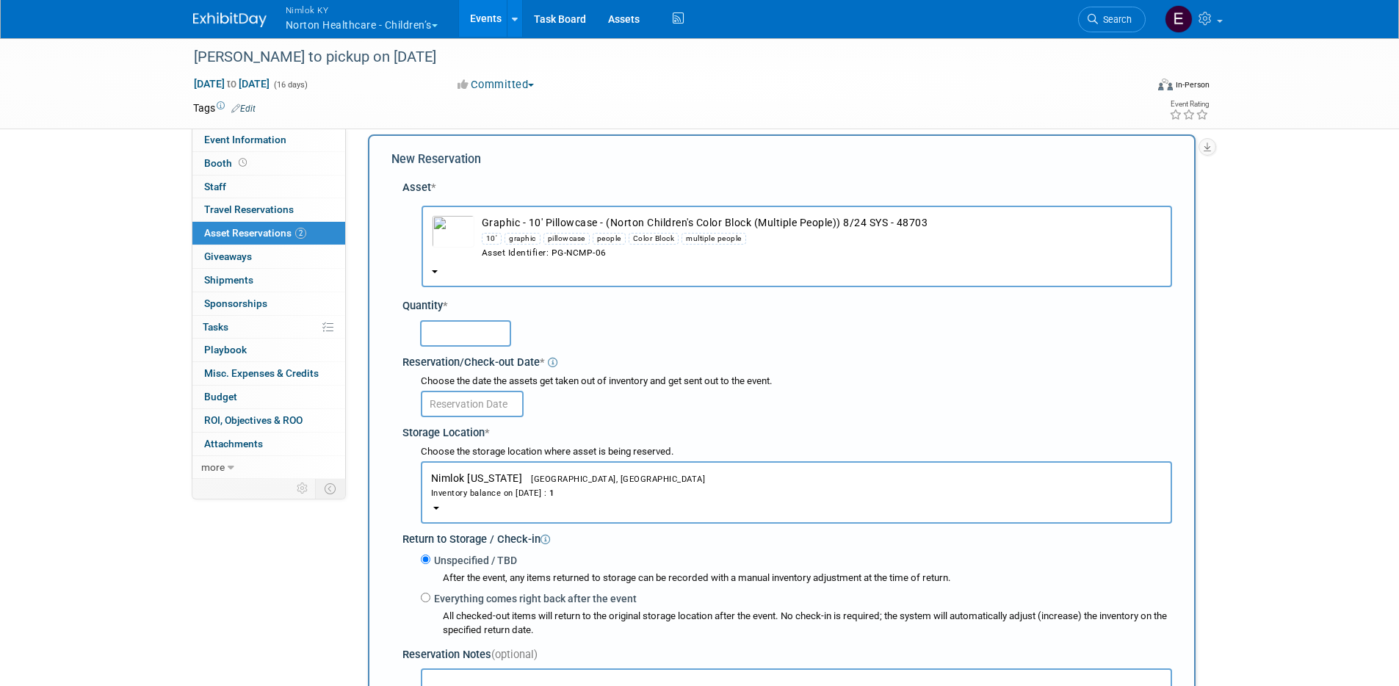
click at [472, 333] on input "text" at bounding box center [465, 333] width 91 height 26
type input "1"
click at [483, 417] on div "Choose the date the assets get taken out of inventory and get sent out to the e…" at bounding box center [790, 396] width 764 height 48
click at [485, 408] on input "text" at bounding box center [472, 404] width 103 height 26
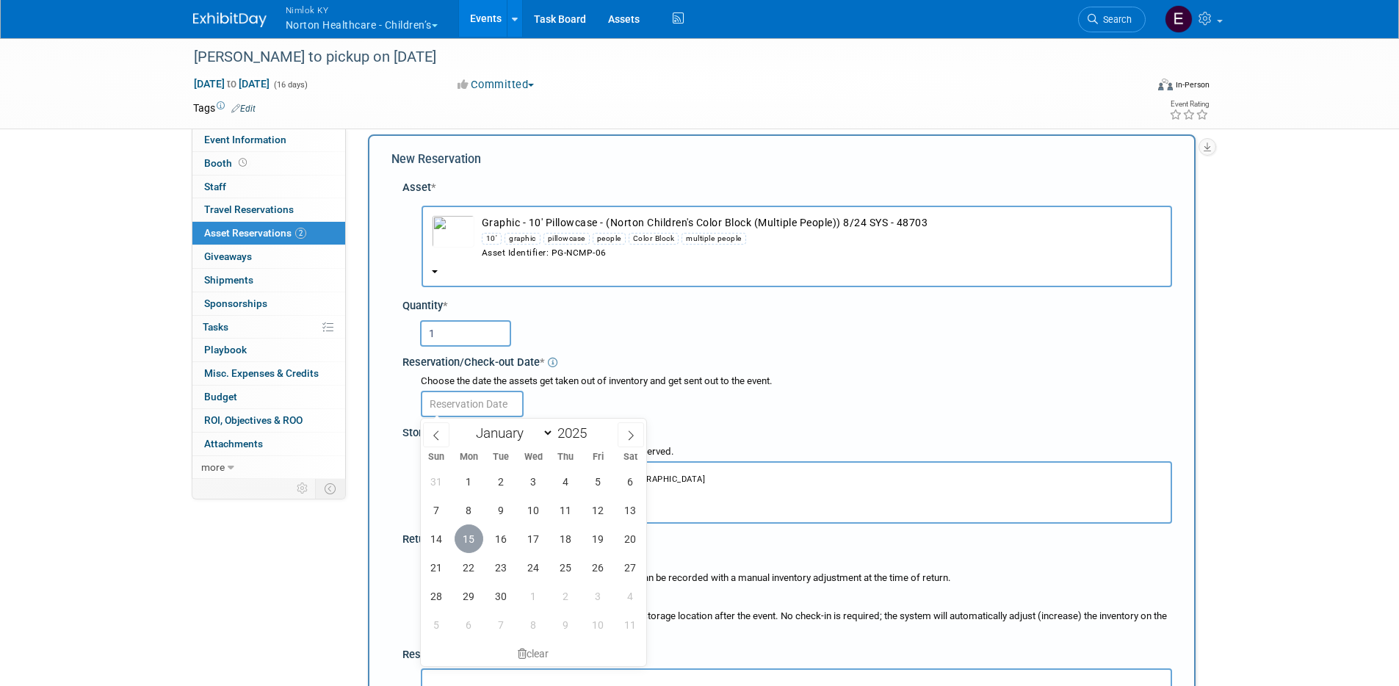
click at [466, 530] on span "15" at bounding box center [469, 538] width 29 height 29
type input "[DATE]"
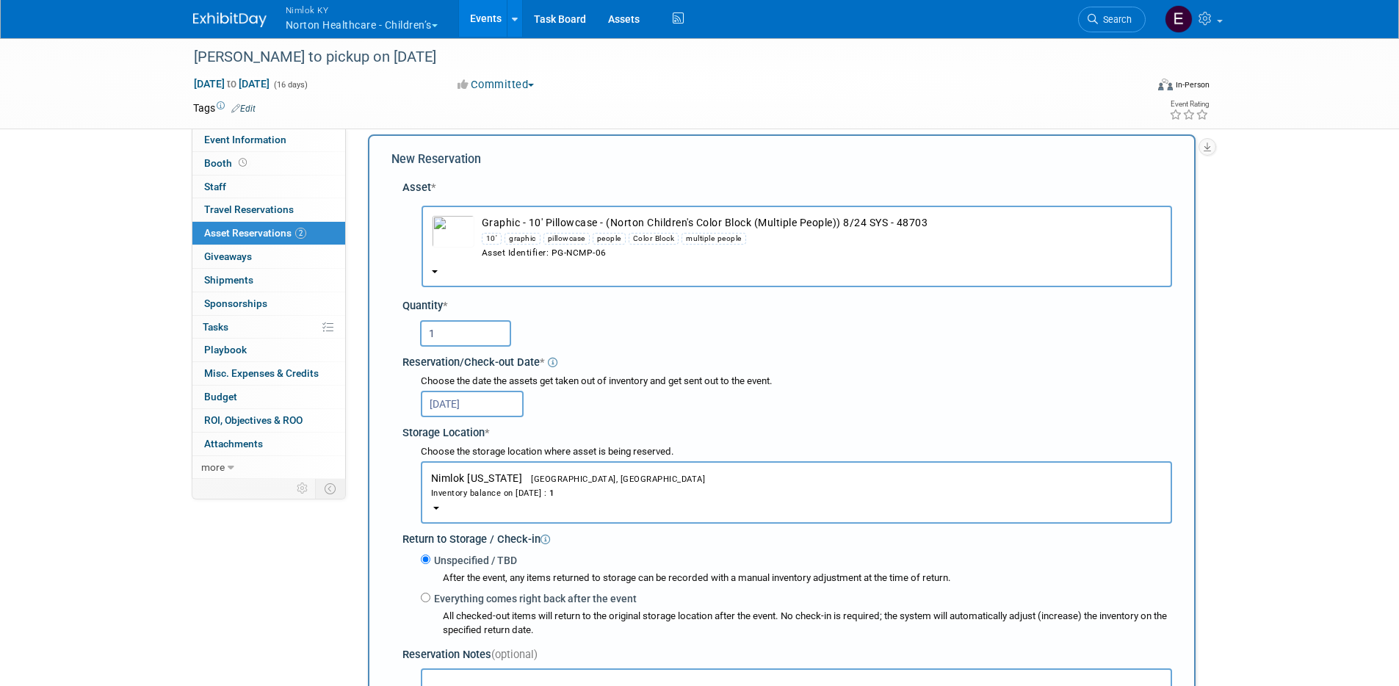
click at [721, 357] on div "Reservation/Check-out Date *" at bounding box center [787, 360] width 770 height 20
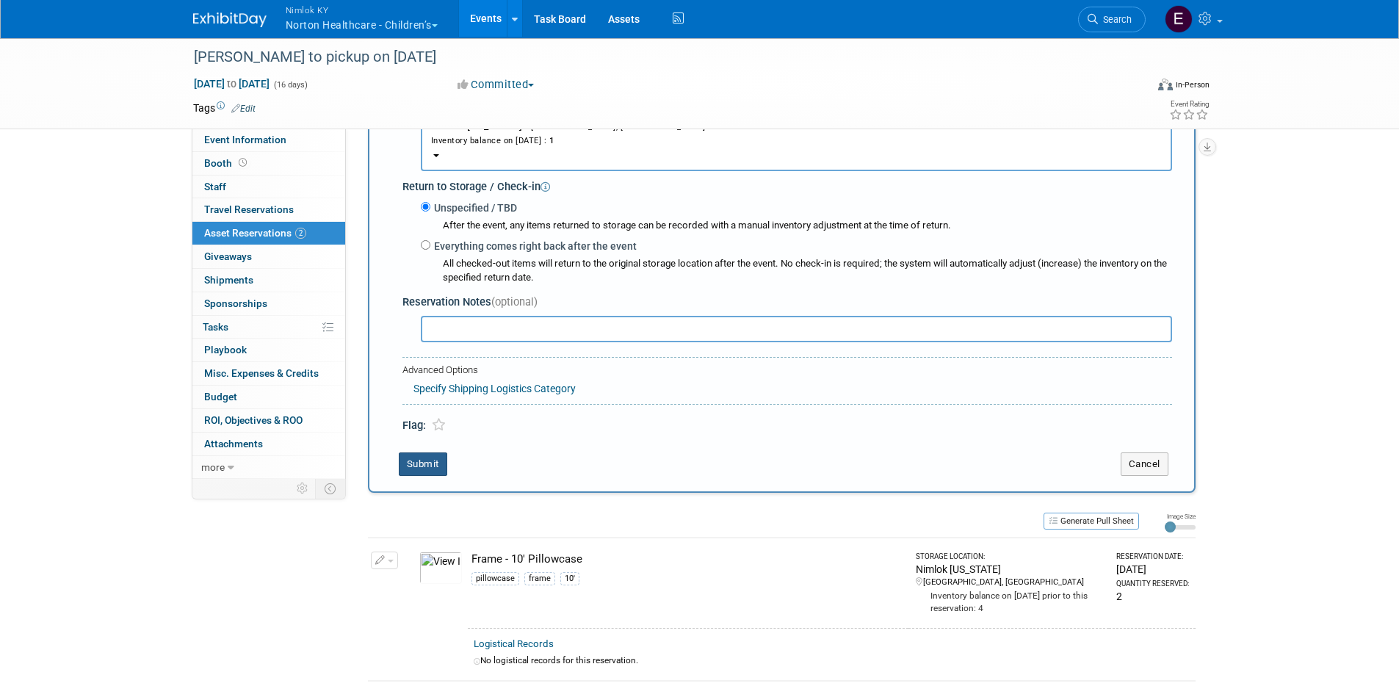
click at [427, 473] on button "Submit" at bounding box center [423, 464] width 48 height 24
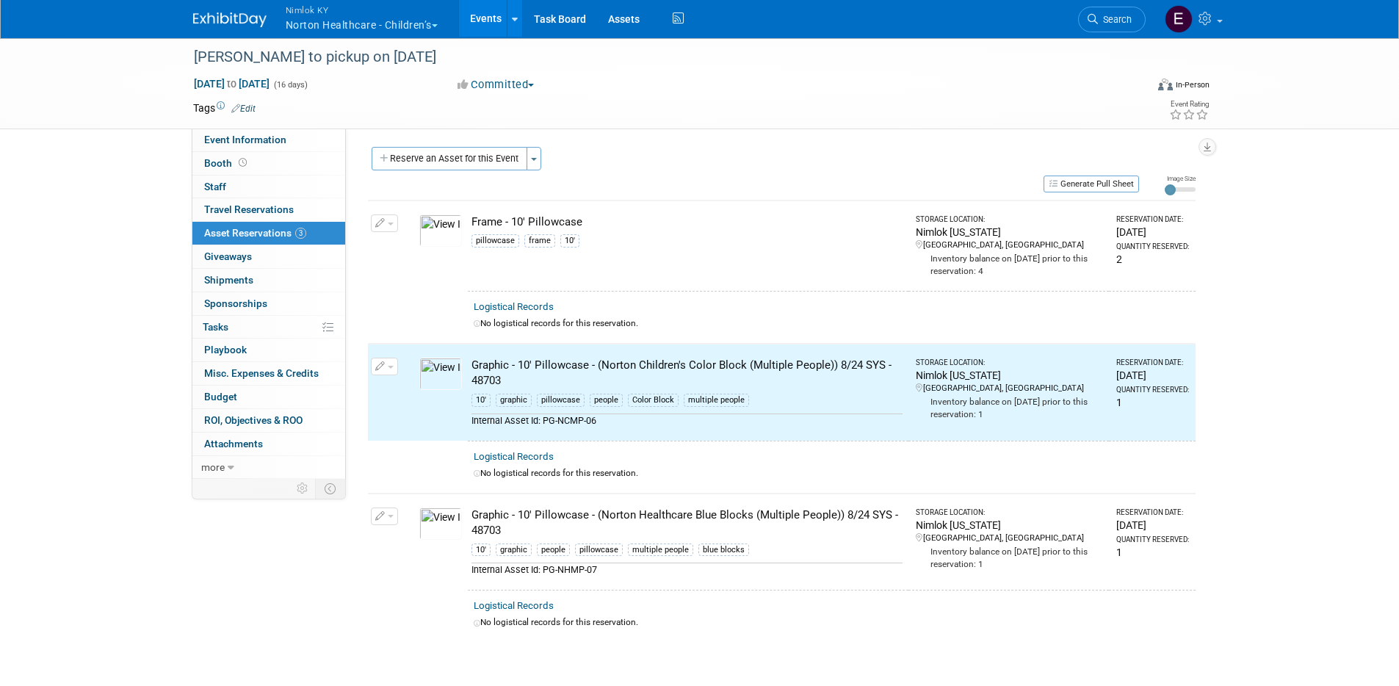
scroll to position [0, 0]
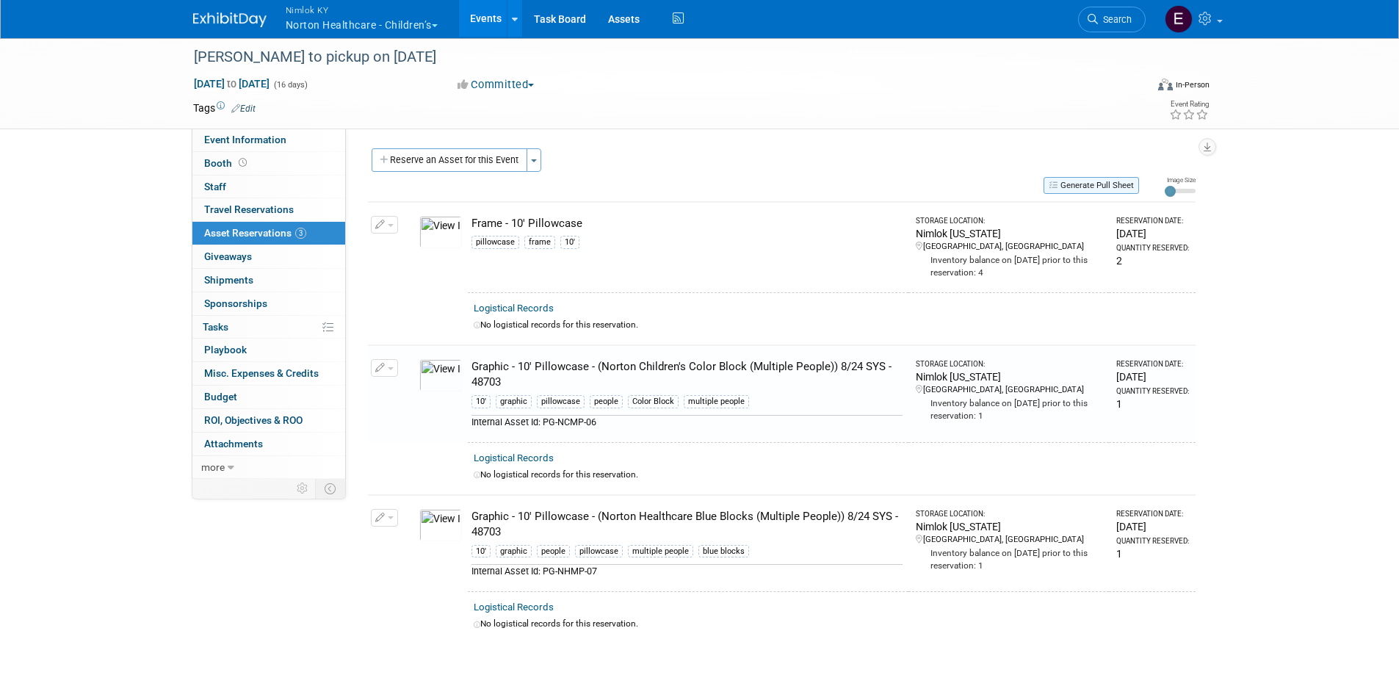
click at [1068, 186] on button "Generate Pull Sheet" at bounding box center [1091, 185] width 95 height 17
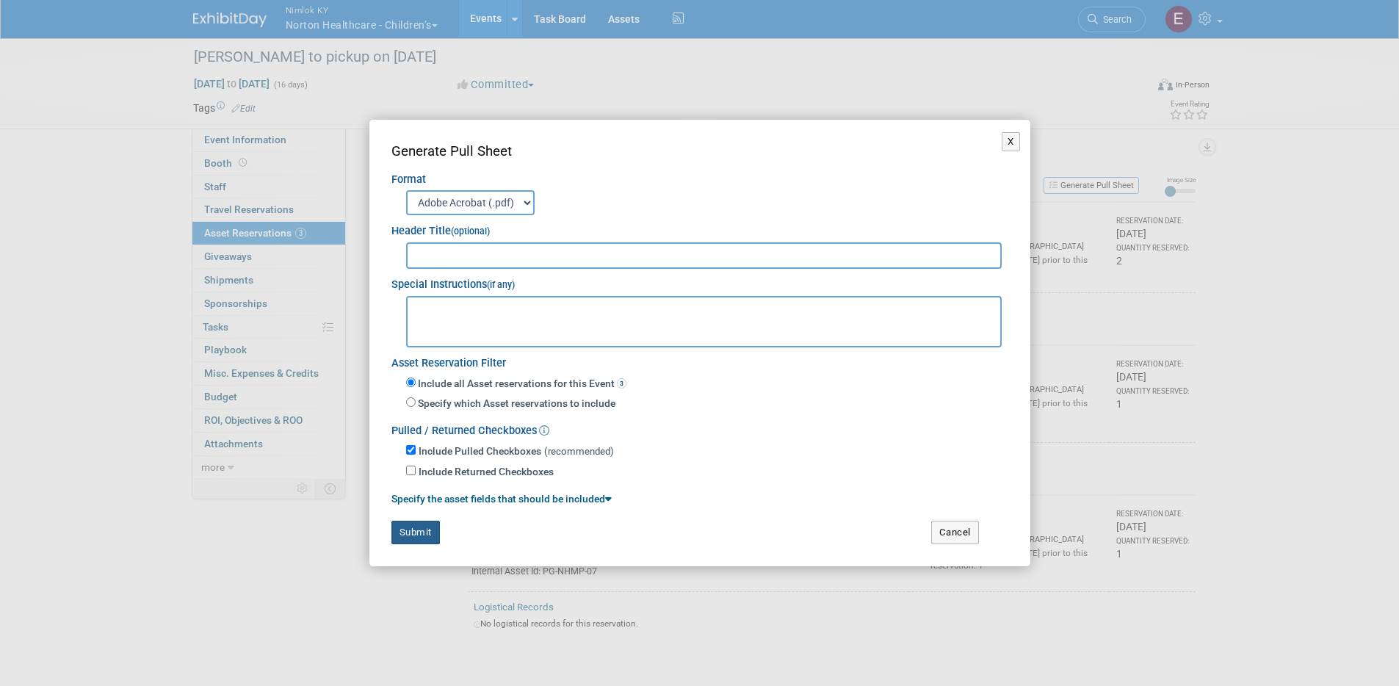
click at [423, 530] on button "Submit" at bounding box center [415, 533] width 48 height 24
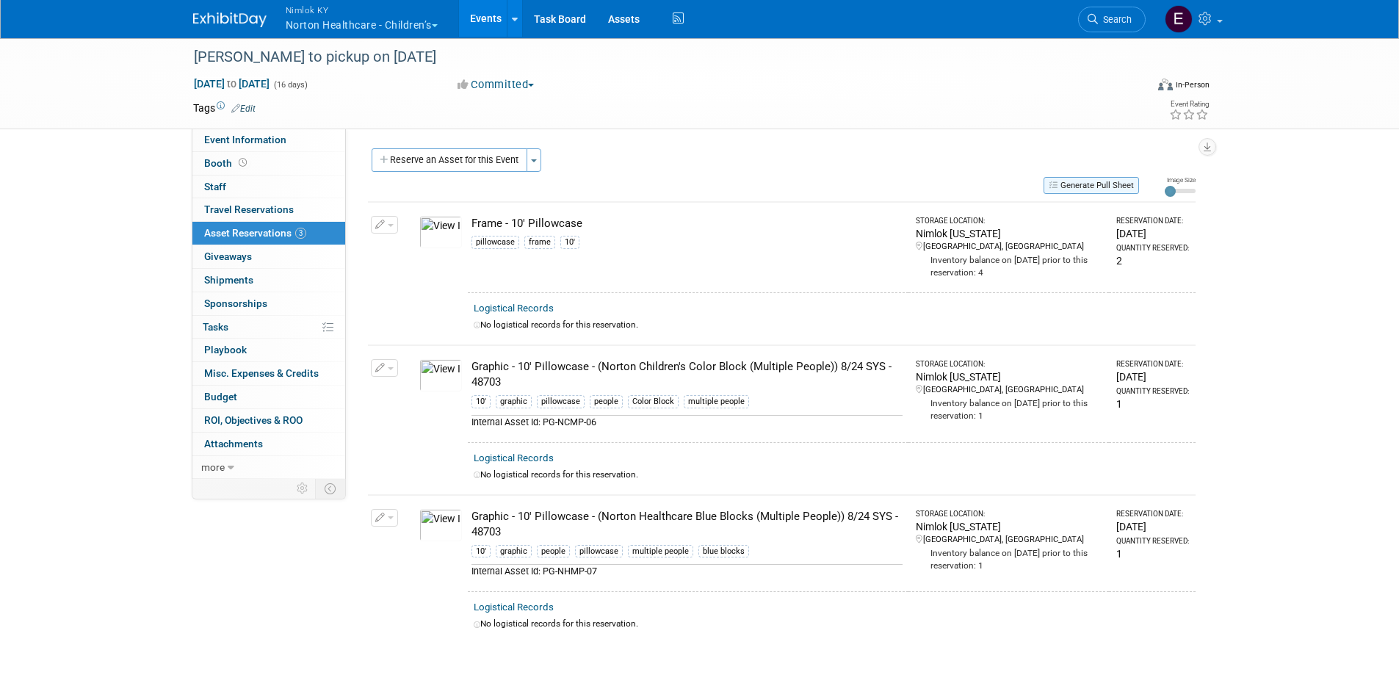
click at [1068, 181] on button "Generate Pull Sheet" at bounding box center [1091, 185] width 95 height 17
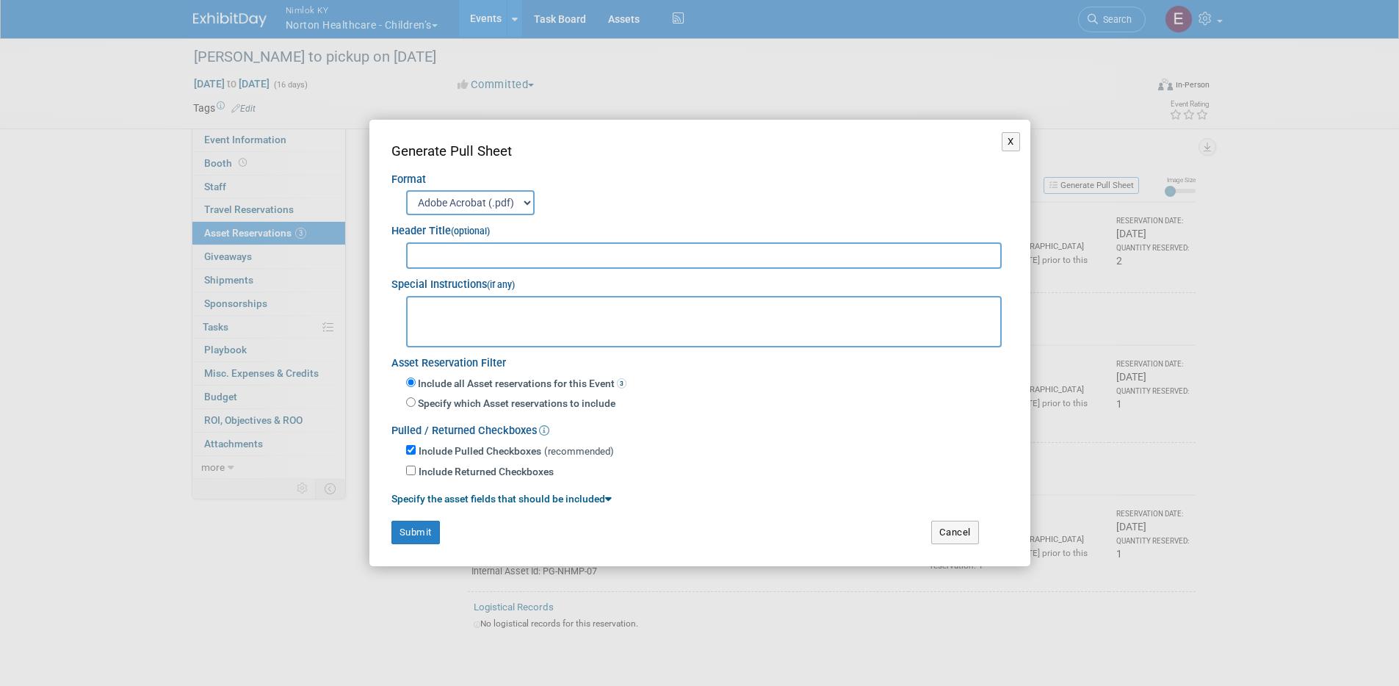
click at [528, 318] on textarea at bounding box center [704, 321] width 596 height 51
type textarea "- Client to pickup [DATE]"
click at [431, 527] on button "Submit" at bounding box center [415, 533] width 48 height 24
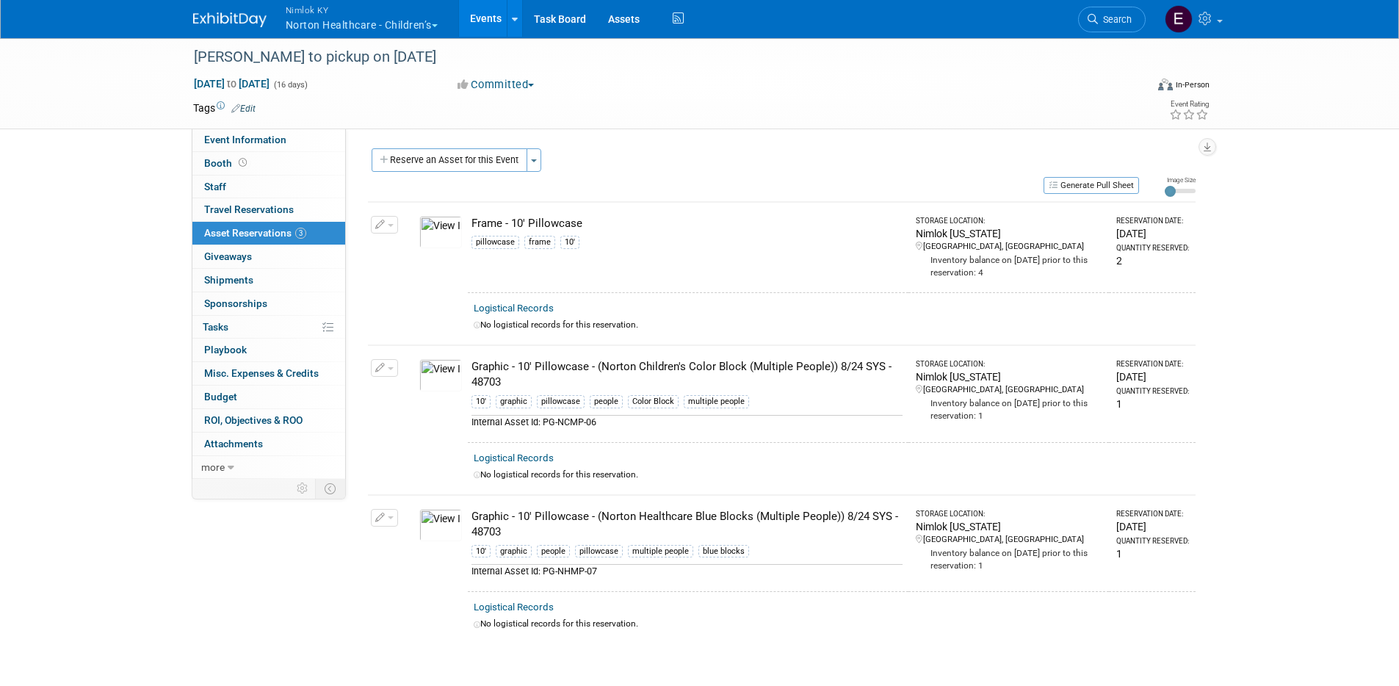
drag, startPoint x: 502, startPoint y: 381, endPoint x: 474, endPoint y: 366, distance: 31.9
click at [474, 366] on div "Graphic - 10' Pillowcase - (Norton Children's Color Block (Multiple People)) 8/…" at bounding box center [686, 375] width 431 height 32
copy div "Graphic - 10' Pillowcase - (Norton Children's Color Block (Multiple People)) 8/…"
click at [845, 495] on td "Graphic - 10' Pillowcase - (Norton Healthcare Blue Blocks (Multiple People)) 8/…" at bounding box center [688, 543] width 441 height 97
drag, startPoint x: 519, startPoint y: 535, endPoint x: 471, endPoint y: 517, distance: 50.9
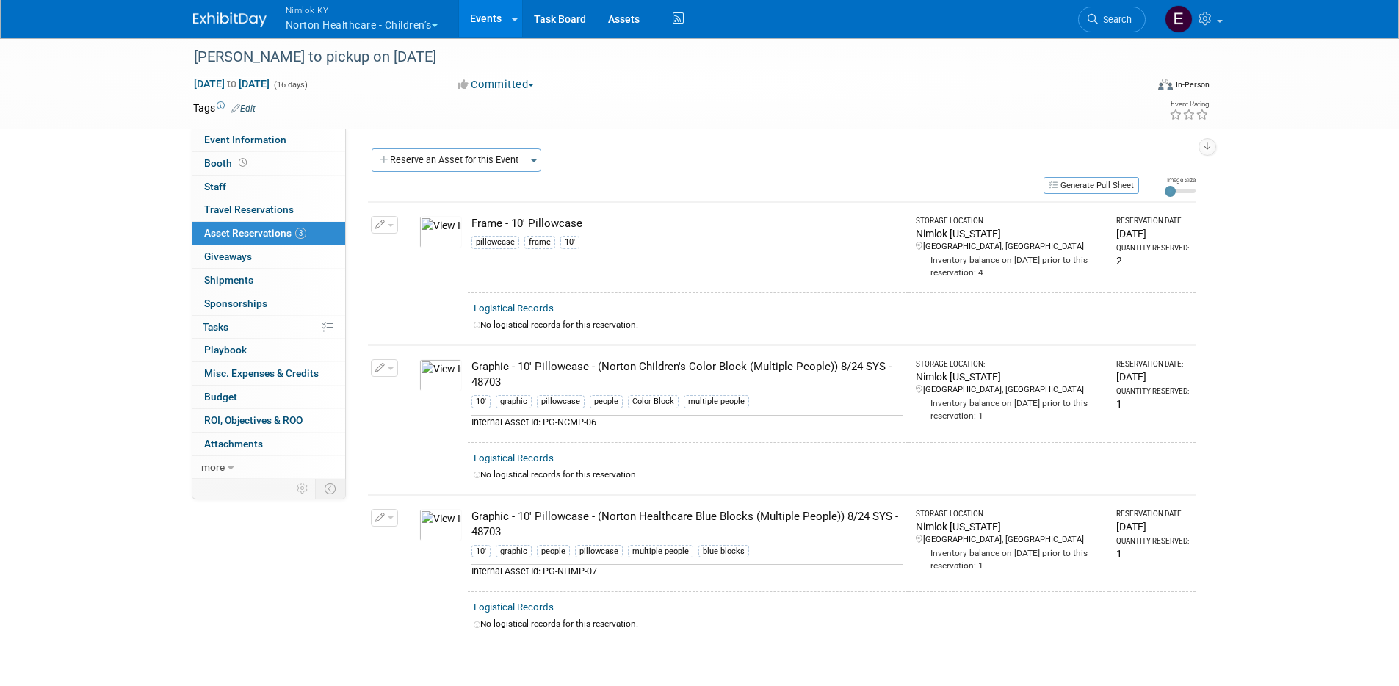
click at [471, 517] on div "Graphic - 10' Pillowcase - (Norton Healthcare Blue Blocks (Multiple People)) 8/…" at bounding box center [686, 525] width 431 height 32
copy div "Graphic - 10' Pillowcase - (Norton Healthcare Blue Blocks (Multiple People)) 8/…"
click at [441, 55] on div "[PERSON_NAME] to pickup on [DATE]" at bounding box center [656, 57] width 935 height 26
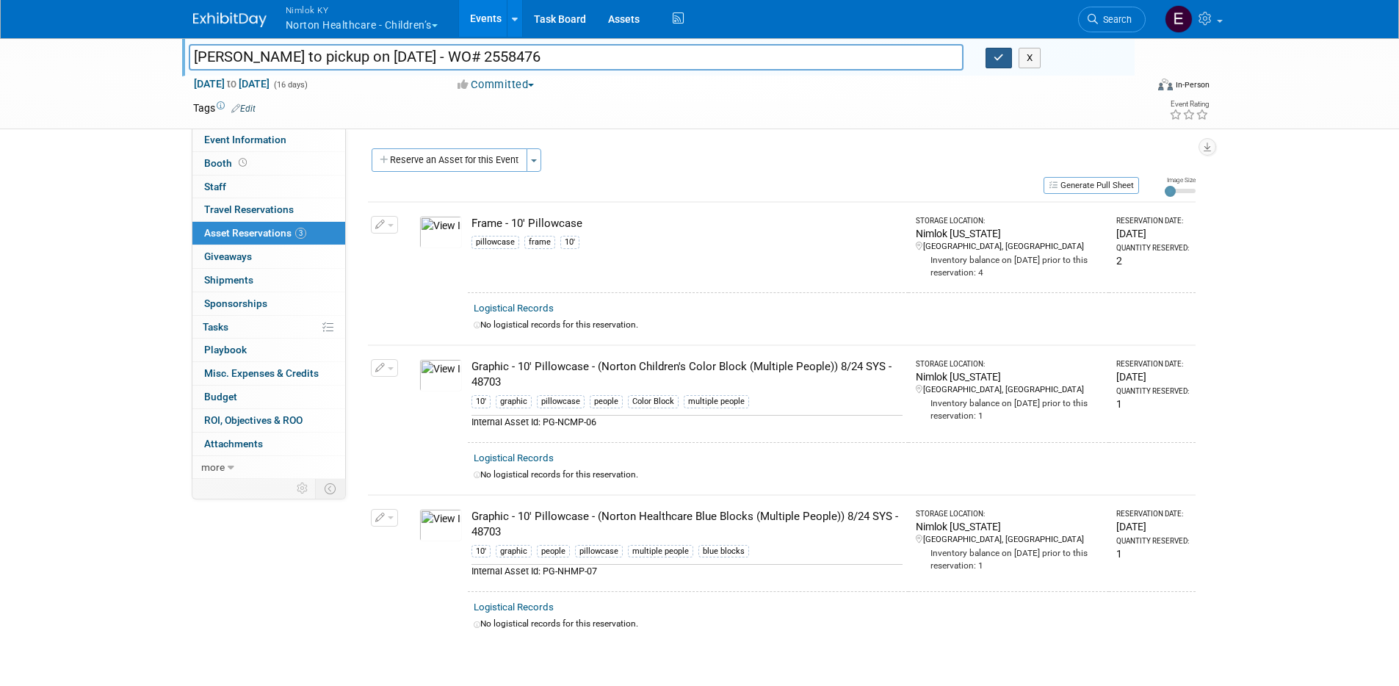
type input "[PERSON_NAME] to pickup on [DATE] - WO# 2558476"
click at [999, 53] on icon "button" at bounding box center [999, 58] width 10 height 10
